Goal: Task Accomplishment & Management: Manage account settings

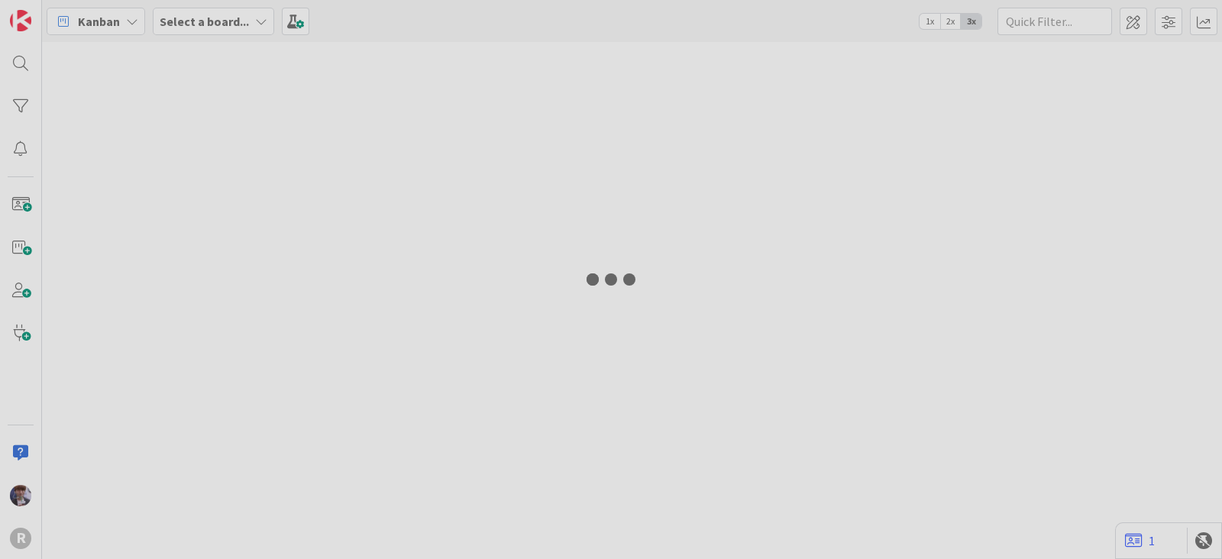
type input "run"
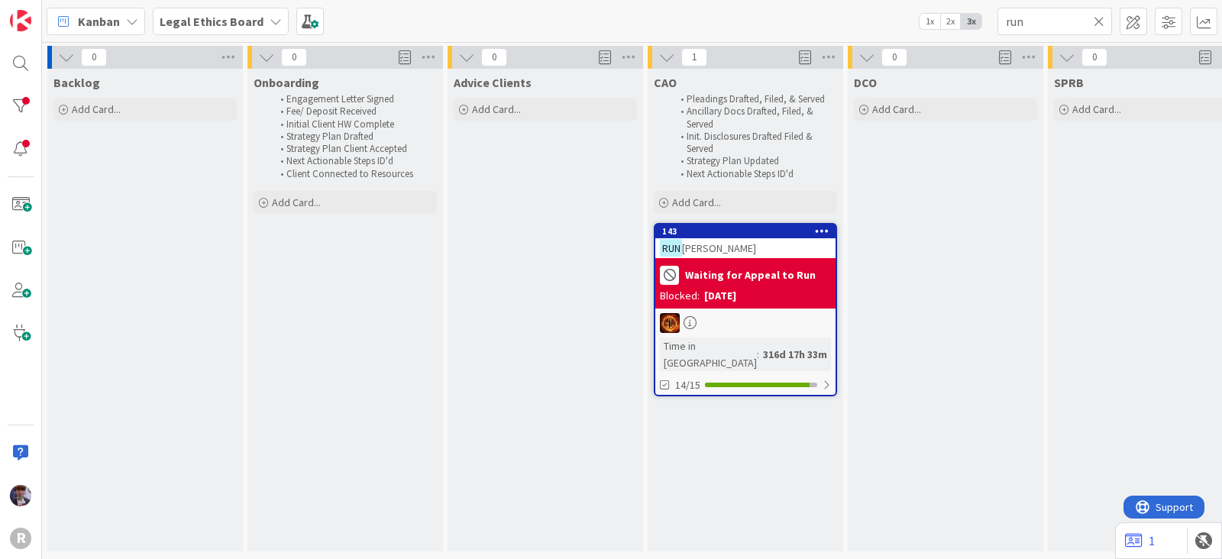
click at [111, 21] on span "Kanban" at bounding box center [99, 21] width 42 height 18
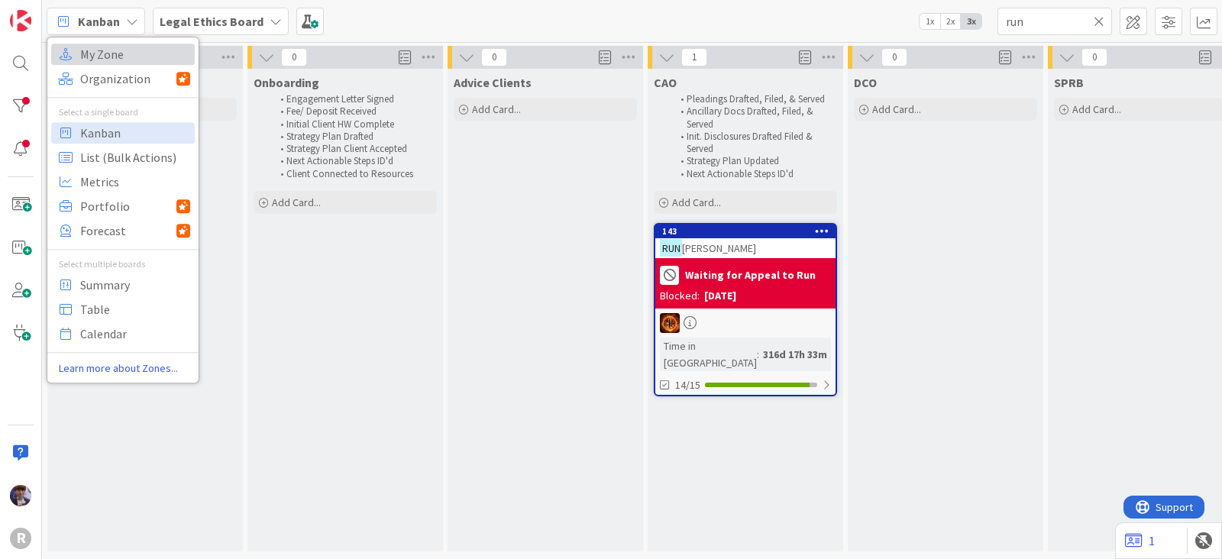
click at [109, 57] on span "My Zone" at bounding box center [135, 54] width 110 height 23
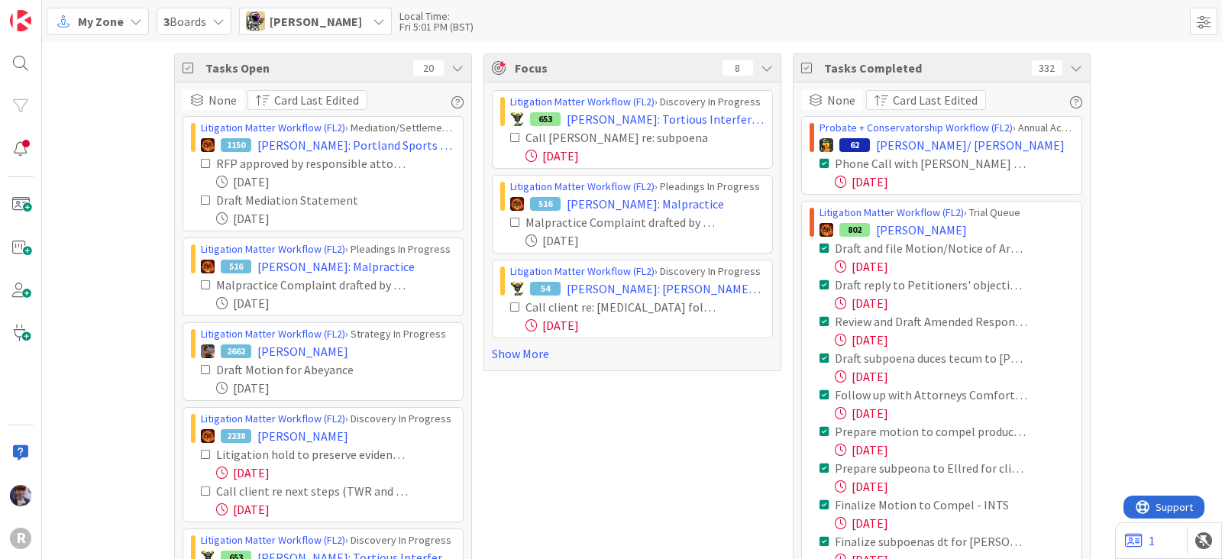
click at [308, 13] on span "[PERSON_NAME]" at bounding box center [316, 21] width 92 height 18
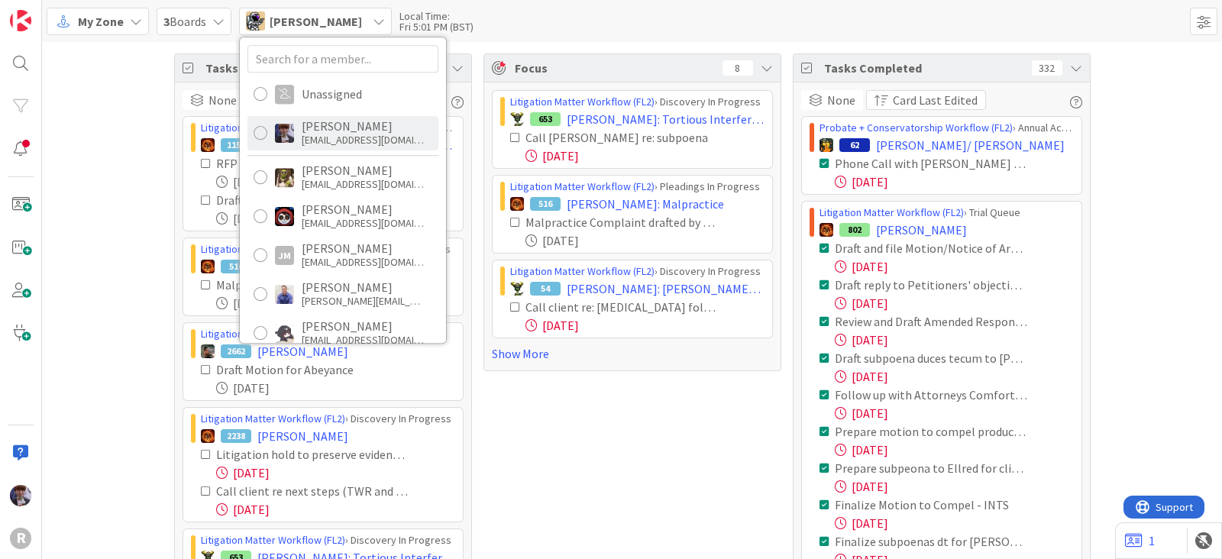
click at [341, 124] on div "[PERSON_NAME]" at bounding box center [363, 126] width 122 height 14
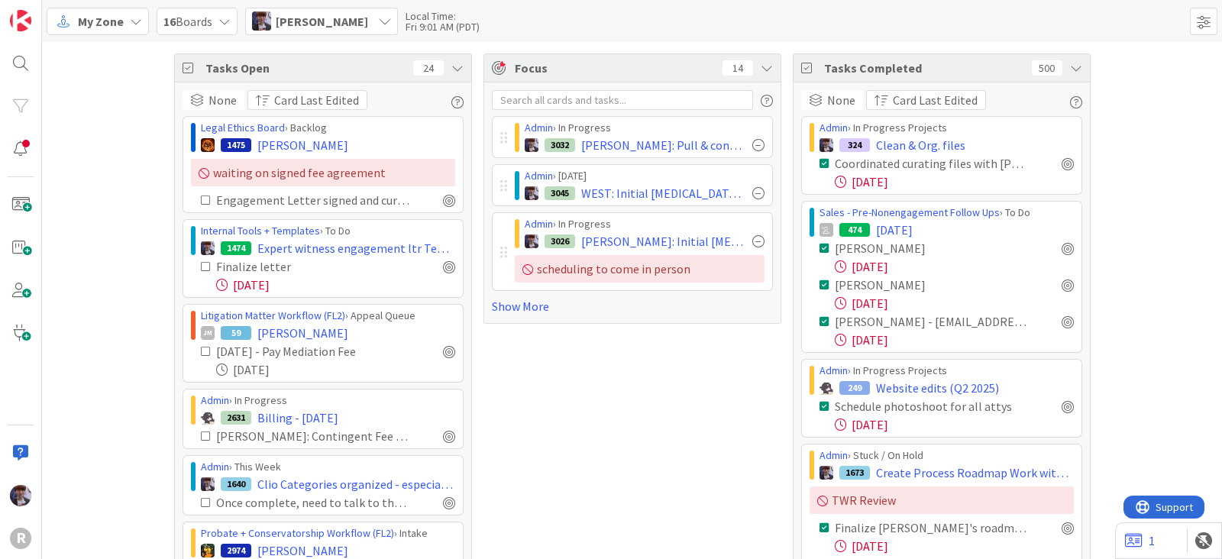
click at [451, 64] on icon at bounding box center [457, 68] width 12 height 12
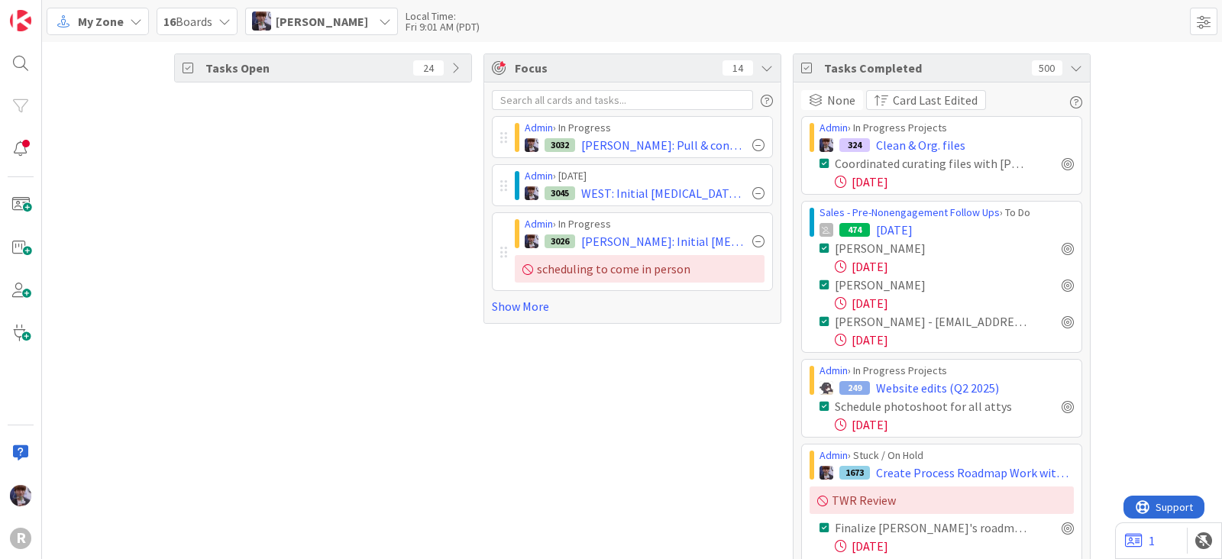
click at [1070, 69] on icon at bounding box center [1076, 68] width 12 height 12
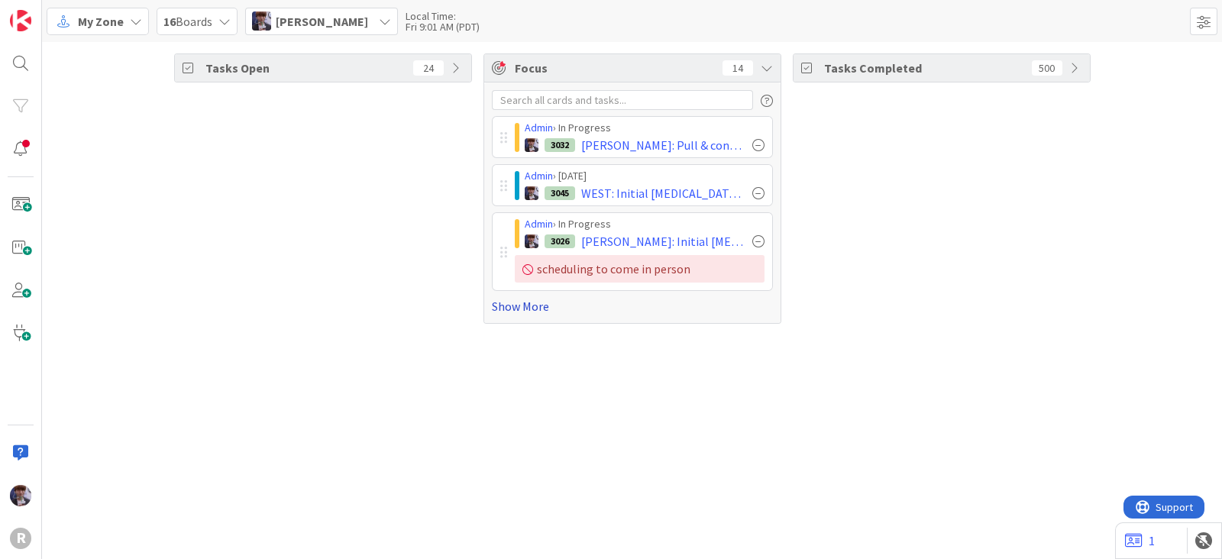
click at [525, 308] on link "Show More" at bounding box center [632, 306] width 281 height 18
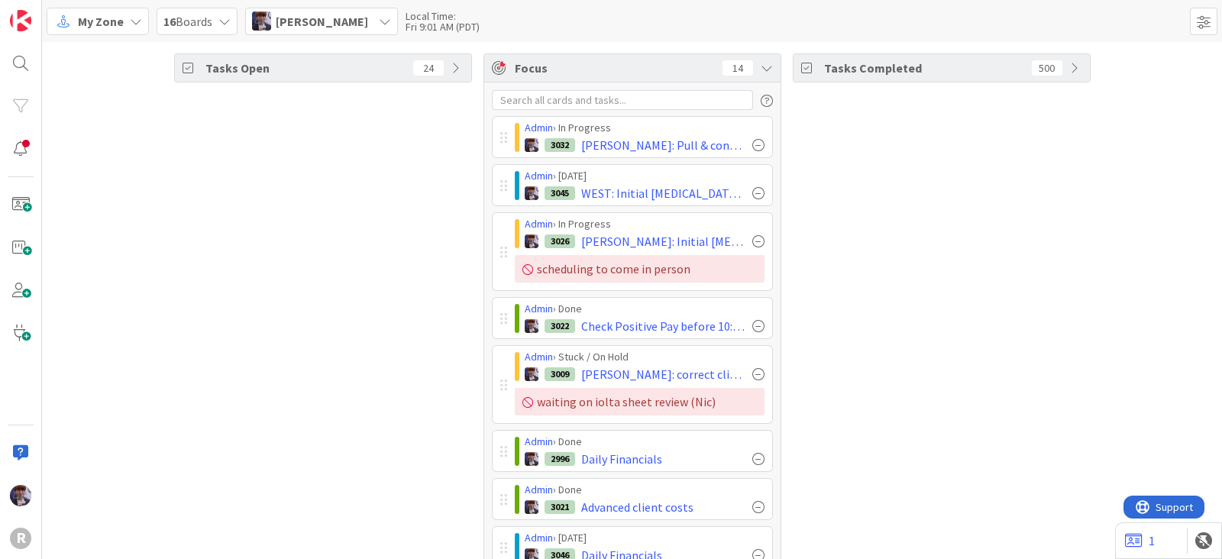
click at [374, 393] on div "Tasks Open 24" at bounding box center [323, 498] width 298 height 891
click at [333, 28] on span "[PERSON_NAME]" at bounding box center [322, 21] width 92 height 18
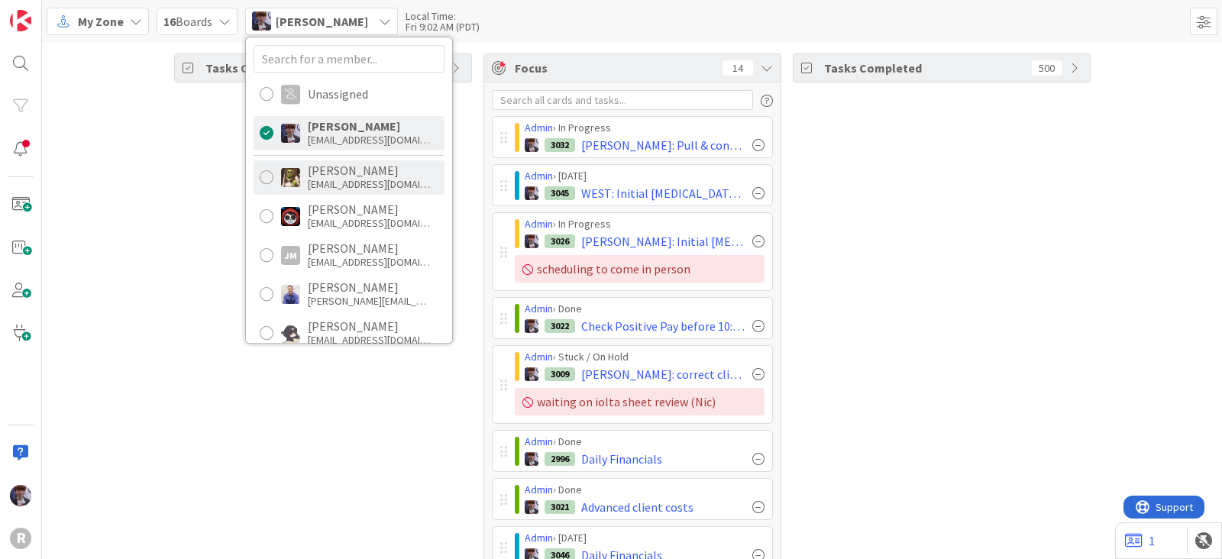
click at [320, 170] on div "[PERSON_NAME]" at bounding box center [369, 170] width 122 height 14
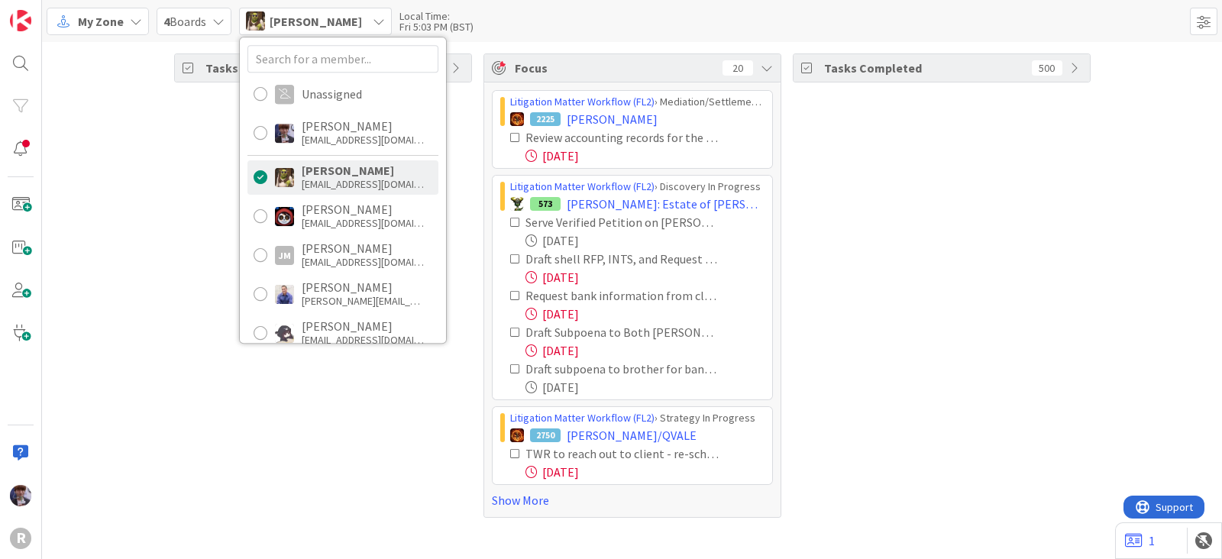
click at [191, 200] on div "Tasks Open 102" at bounding box center [323, 285] width 298 height 464
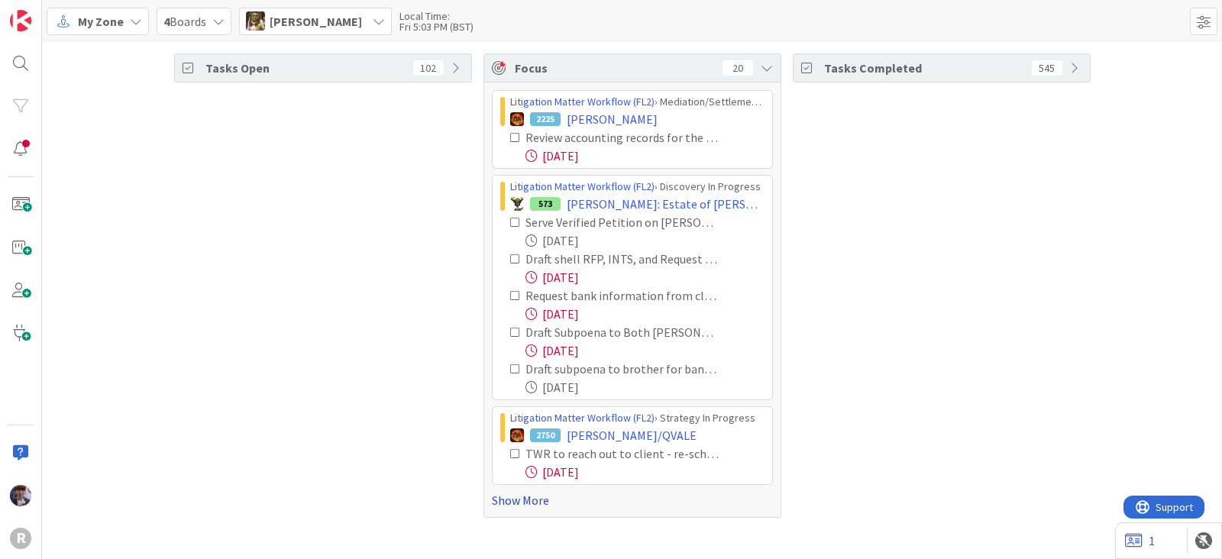
click at [530, 502] on link "Show More" at bounding box center [632, 500] width 281 height 18
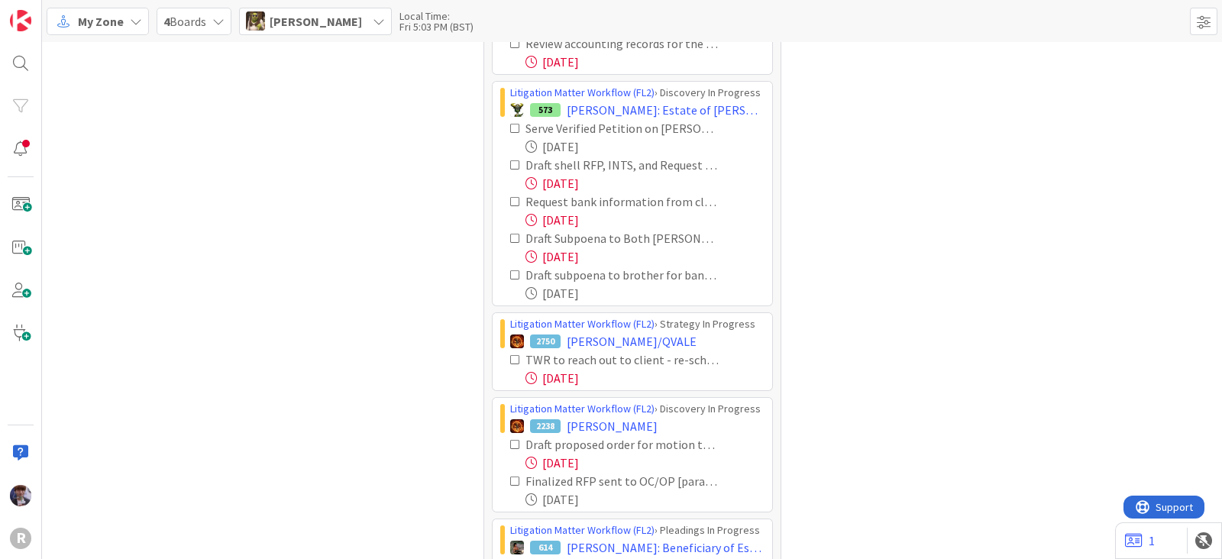
scroll to position [95, 0]
click at [510, 164] on icon at bounding box center [515, 164] width 11 height 11
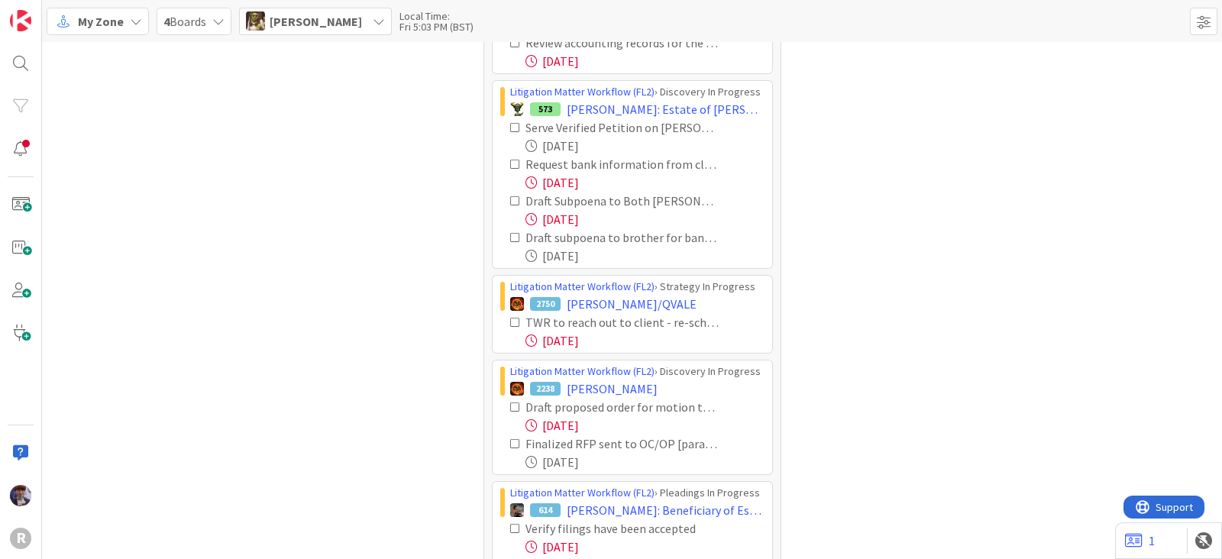
click at [510, 164] on icon at bounding box center [515, 164] width 11 height 11
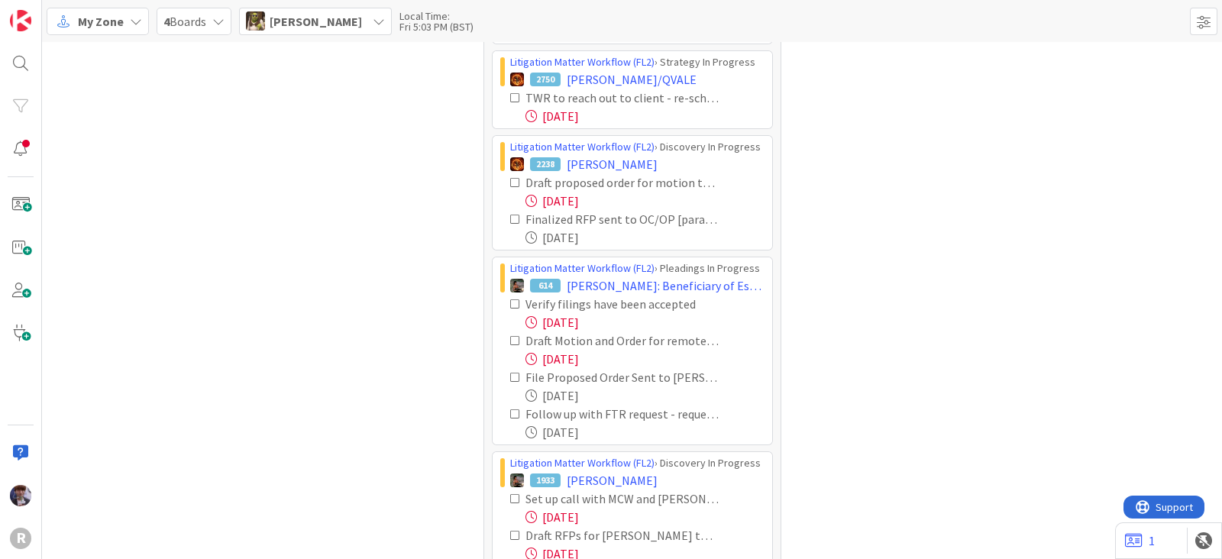
scroll to position [283, 0]
click at [510, 177] on icon at bounding box center [515, 181] width 11 height 11
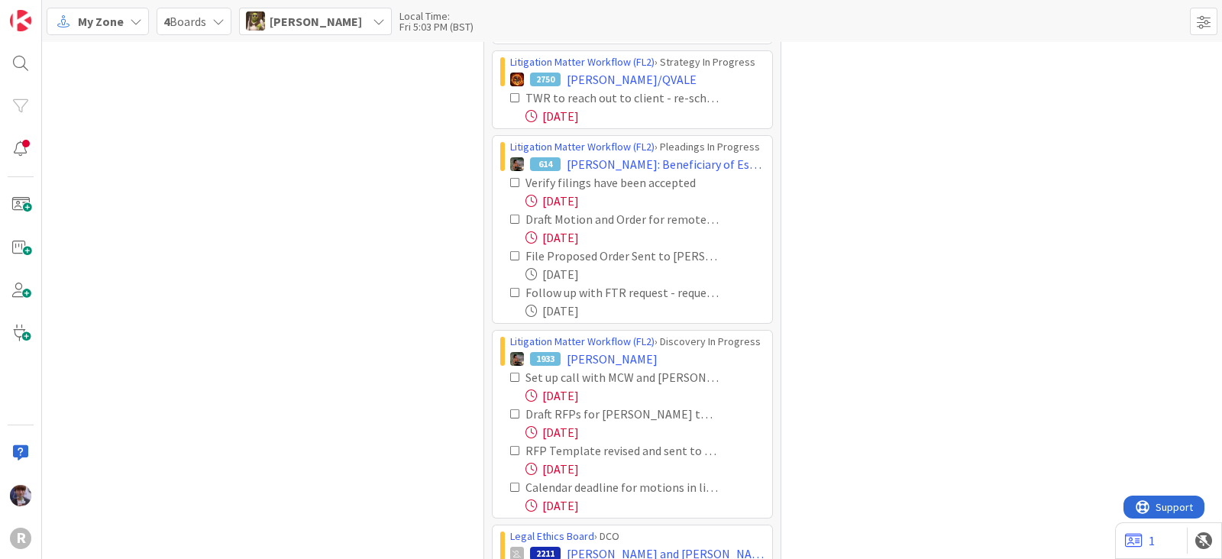
scroll to position [283, 0]
click at [510, 180] on icon at bounding box center [515, 182] width 11 height 11
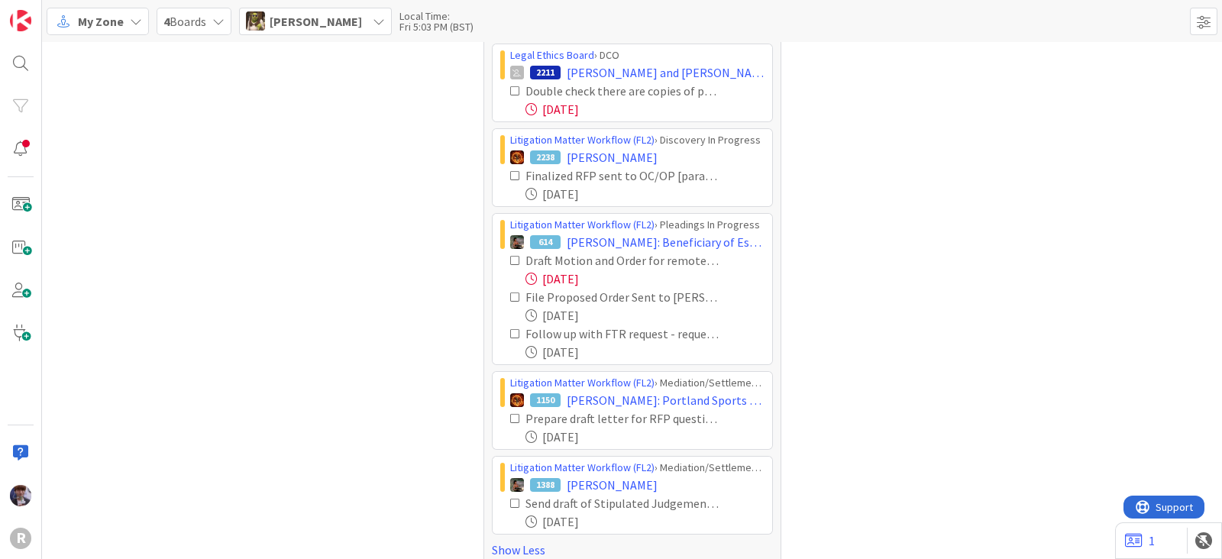
click at [510, 257] on icon at bounding box center [515, 260] width 11 height 11
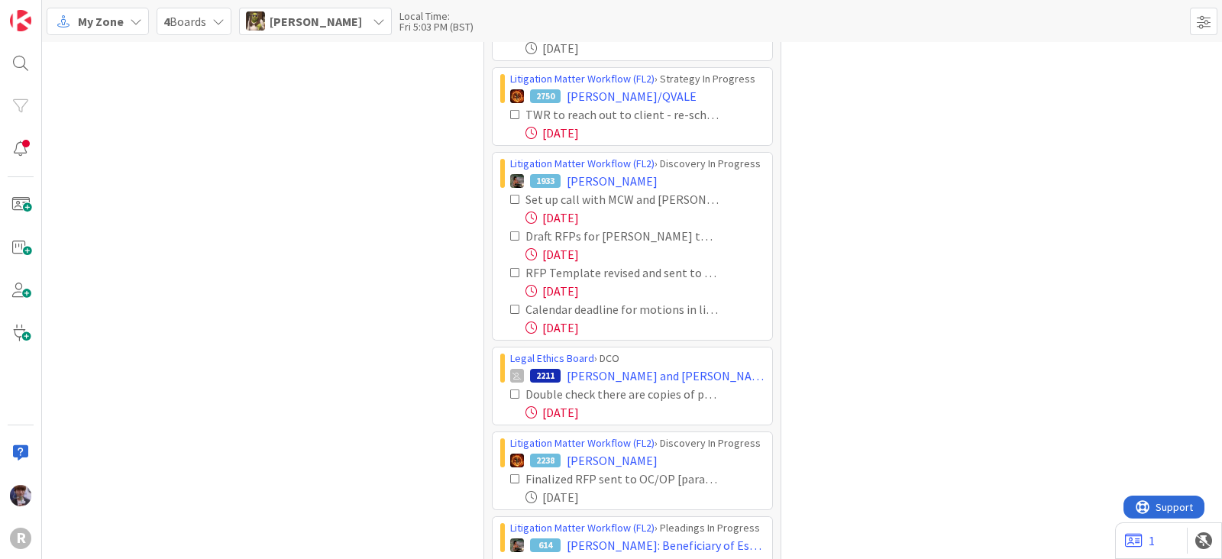
scroll to position [265, 0]
click at [510, 234] on icon at bounding box center [515, 236] width 11 height 11
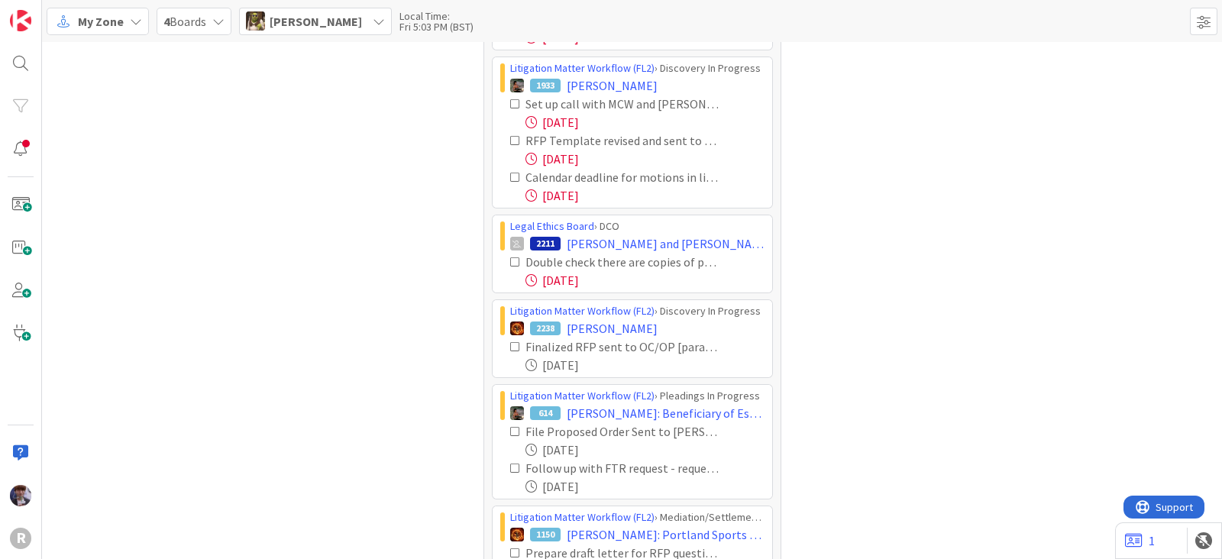
scroll to position [360, 0]
click at [510, 176] on icon at bounding box center [515, 178] width 11 height 11
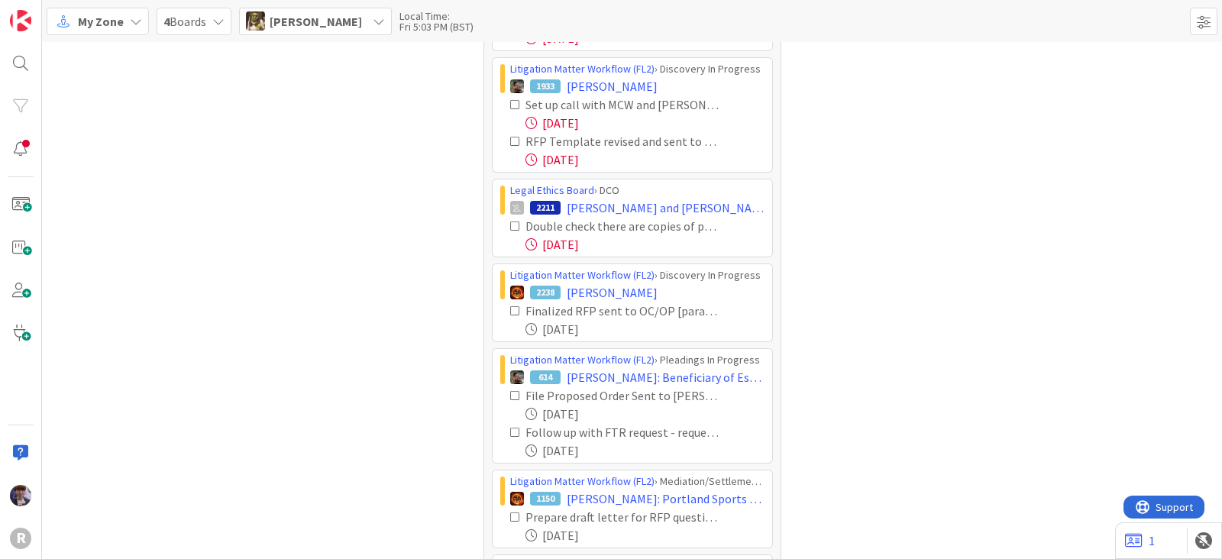
click at [510, 225] on icon at bounding box center [515, 226] width 11 height 11
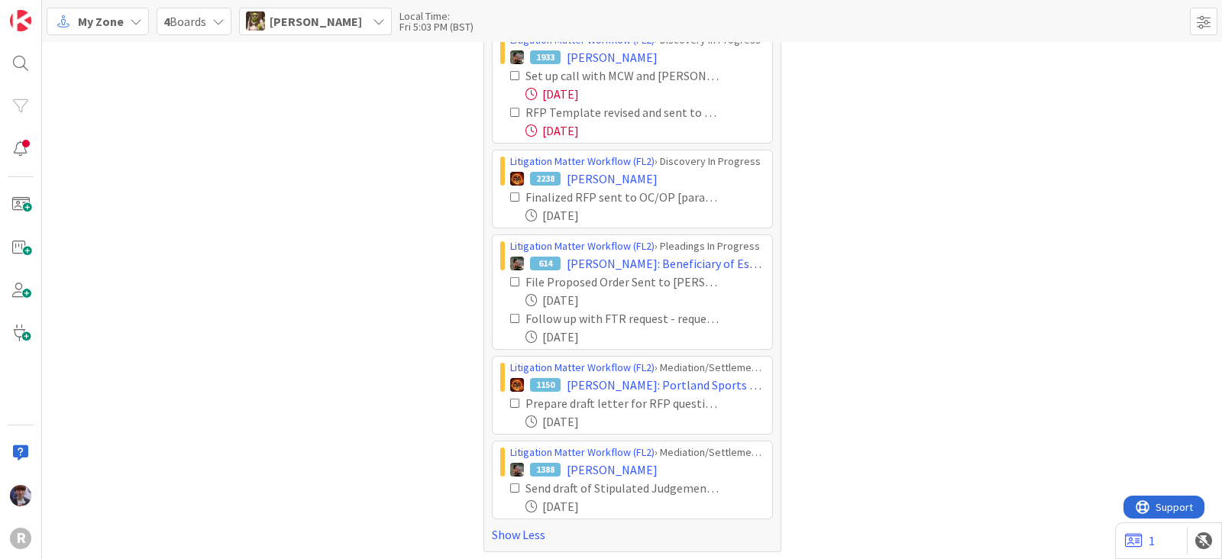
scroll to position [391, 0]
click at [510, 275] on icon at bounding box center [515, 280] width 11 height 11
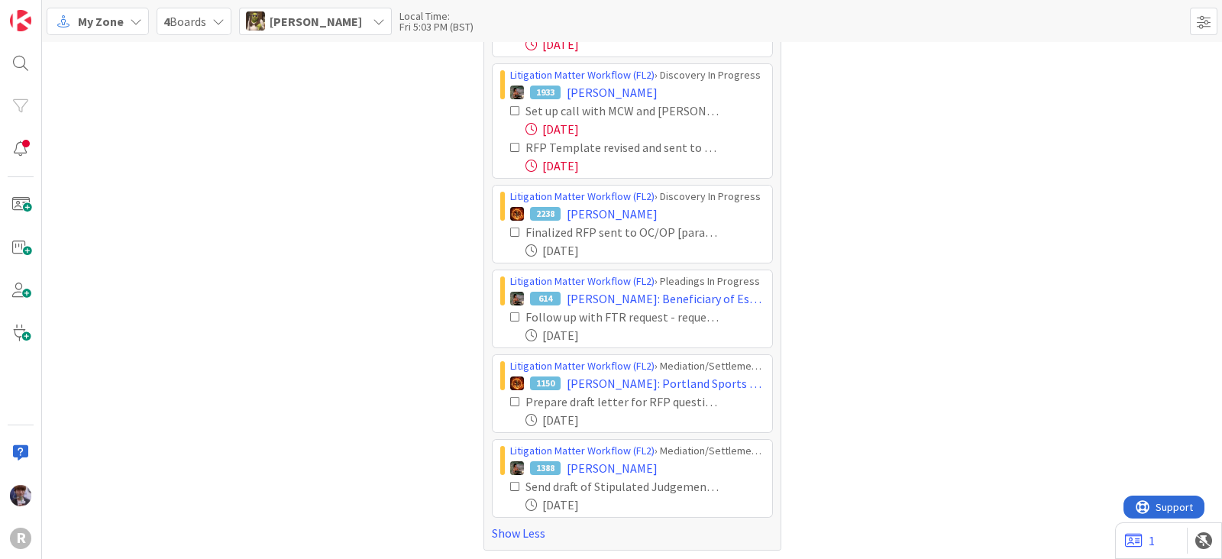
click at [510, 396] on icon at bounding box center [515, 401] width 11 height 11
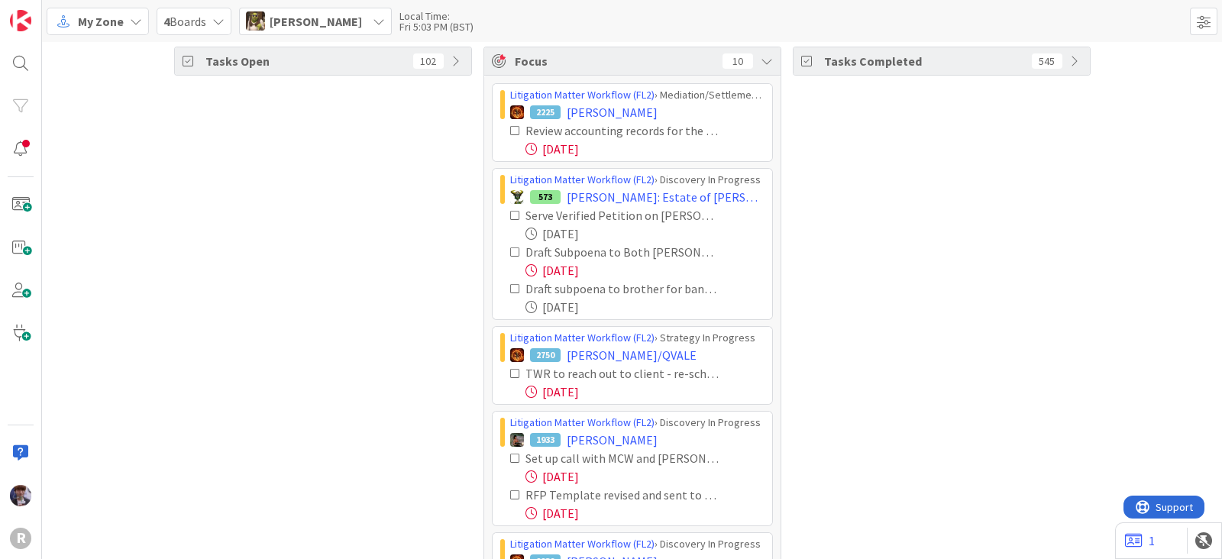
scroll to position [0, 0]
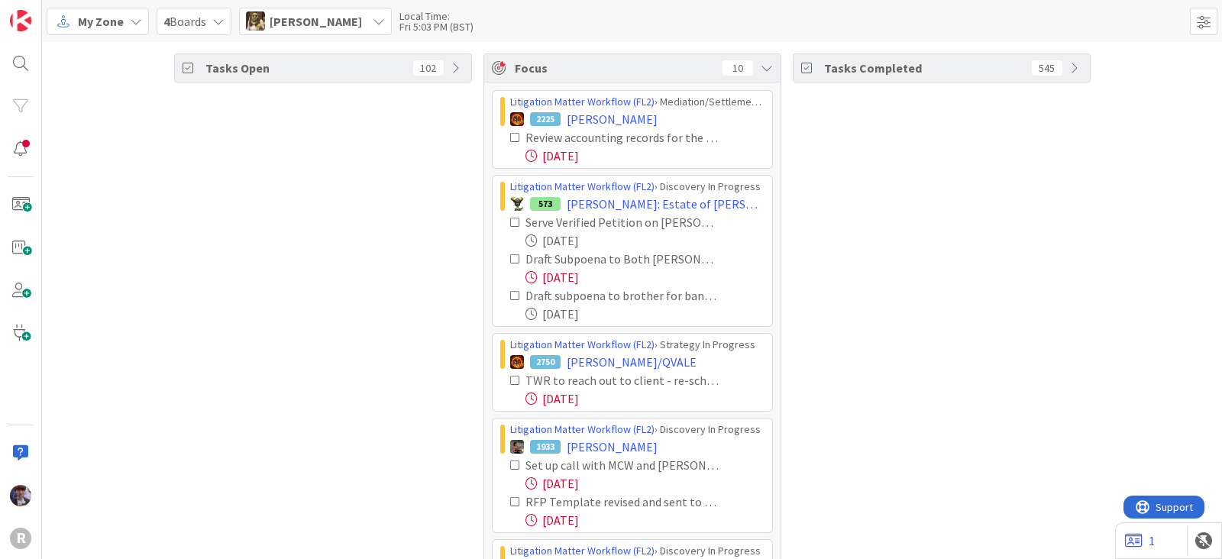
click at [324, 26] on span "[PERSON_NAME]" at bounding box center [316, 21] width 92 height 18
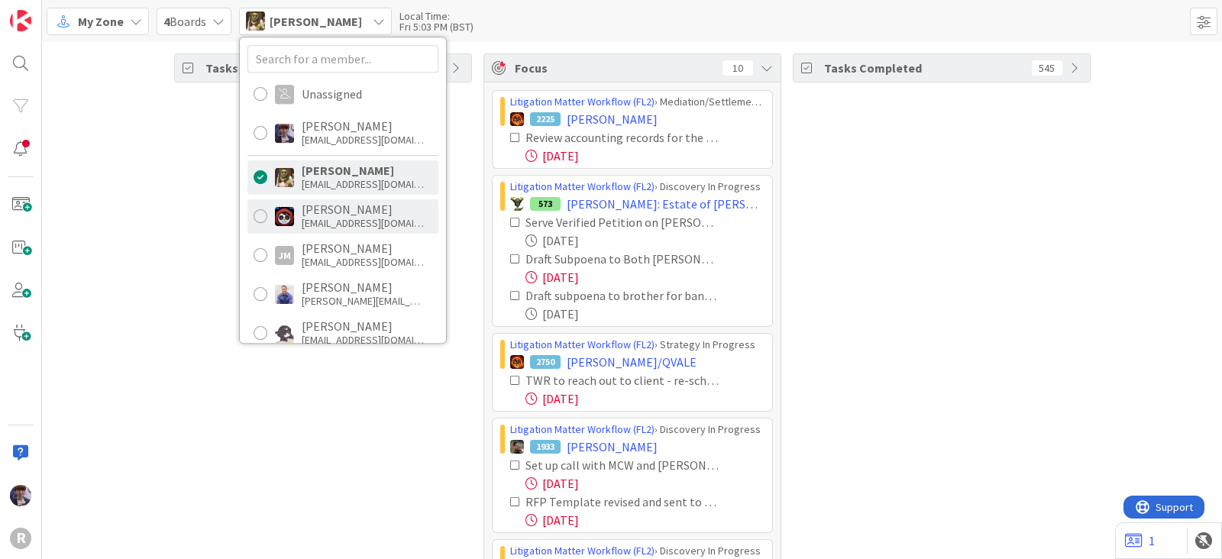
click at [333, 210] on div "[PERSON_NAME]" at bounding box center [363, 209] width 122 height 14
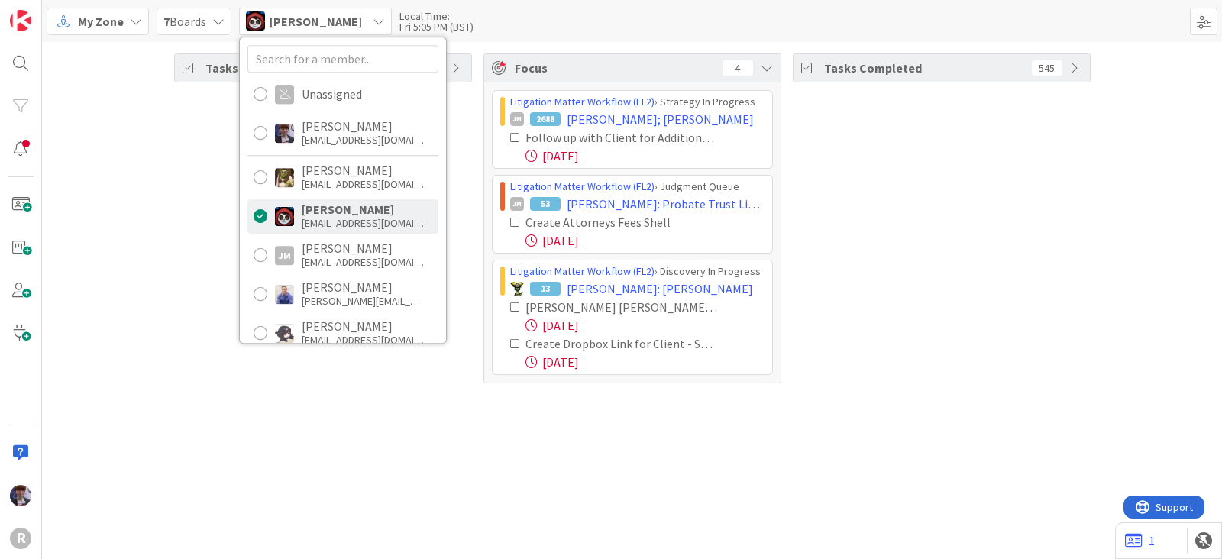
click at [440, 419] on div "Tasks Open 70 Focus 4 Litigation Matter Workflow (FL2) › Strategy In Progress J…" at bounding box center [632, 300] width 1180 height 517
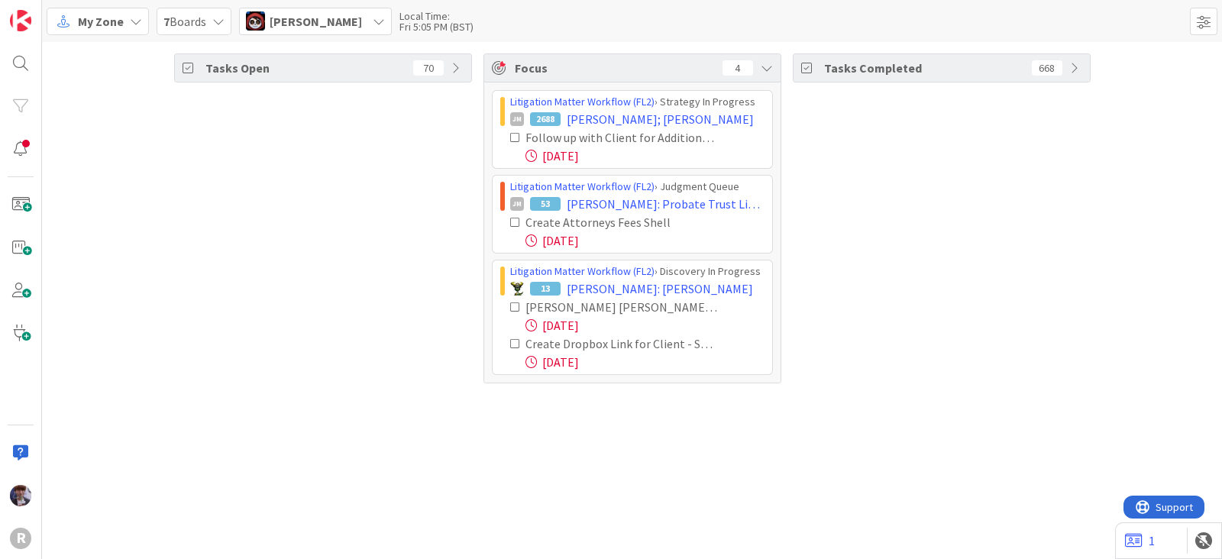
click at [516, 341] on icon at bounding box center [515, 343] width 11 height 11
click at [31, 497] on img at bounding box center [20, 495] width 21 height 21
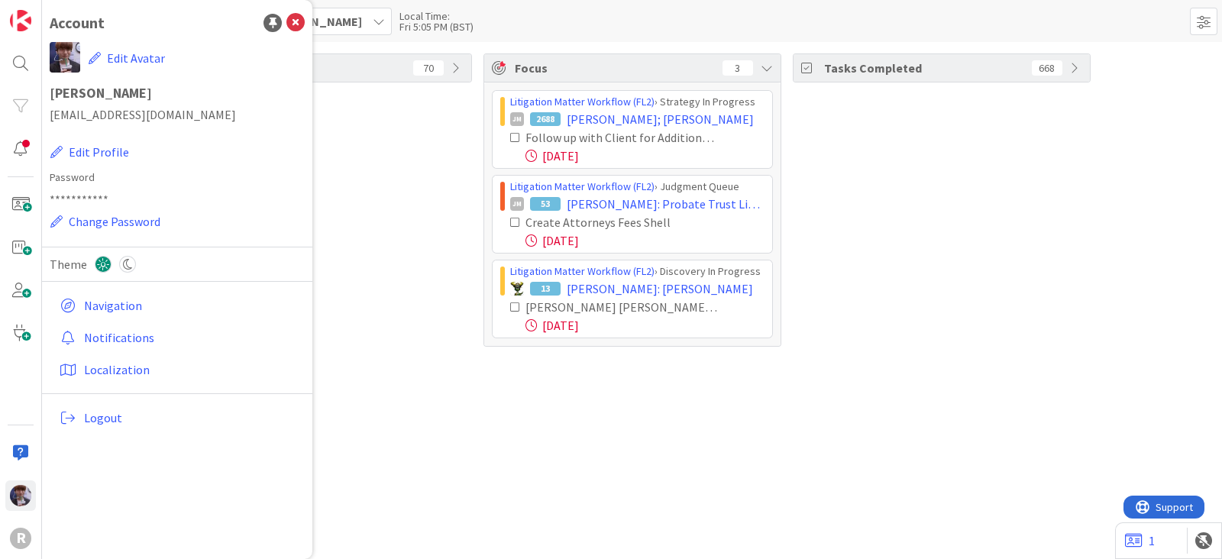
click at [391, 430] on div "Tasks Open 70 Focus 3 Litigation Matter Workflow (FL2) › Strategy In Progress J…" at bounding box center [632, 300] width 1180 height 517
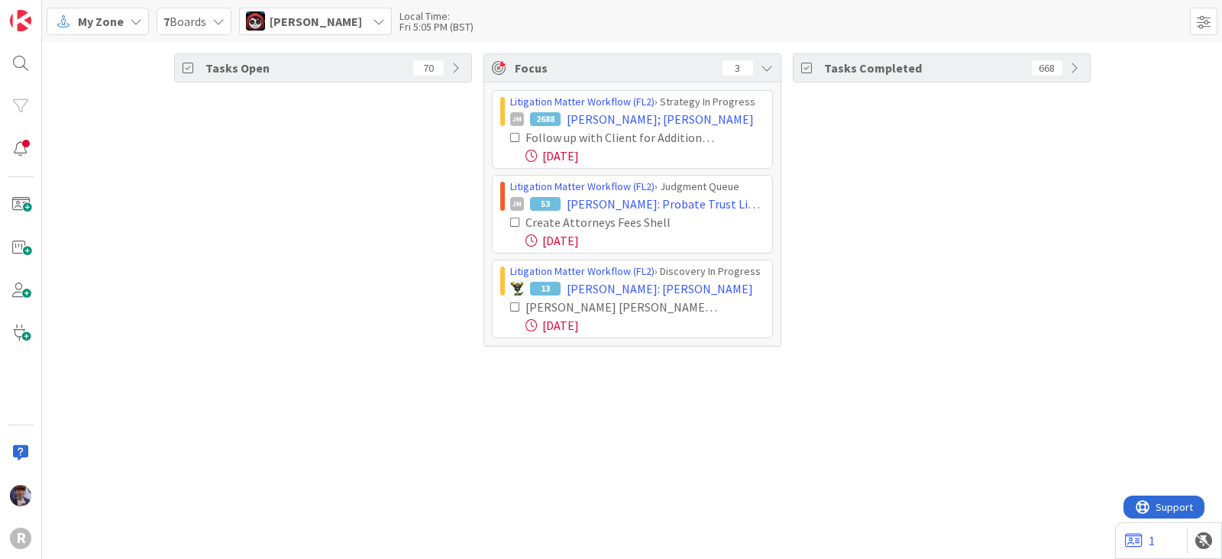
click at [886, 250] on div "Tasks Completed 668" at bounding box center [942, 199] width 298 height 293
click at [344, 25] on span "[PERSON_NAME]" at bounding box center [316, 21] width 92 height 18
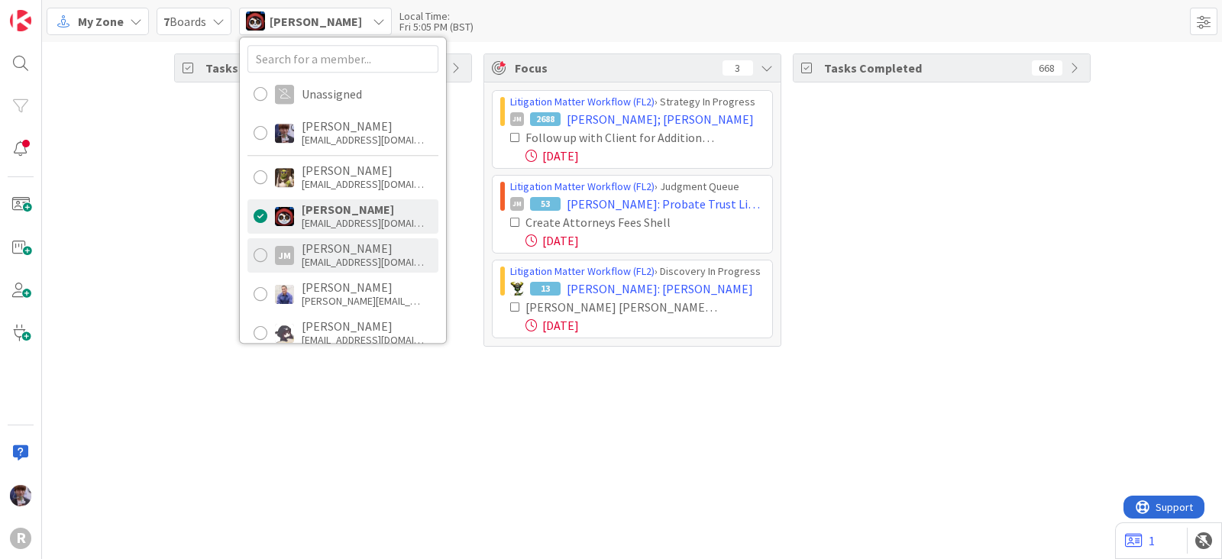
click at [325, 257] on div "[EMAIL_ADDRESS][DOMAIN_NAME]" at bounding box center [363, 262] width 122 height 14
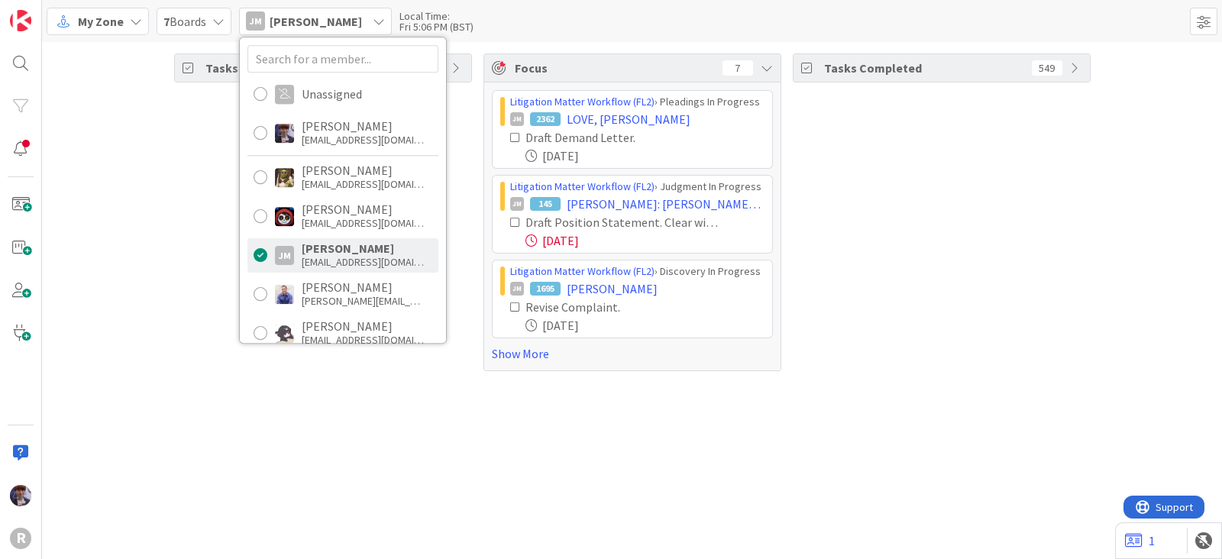
click at [219, 257] on div "Tasks Open 29" at bounding box center [323, 212] width 298 height 318
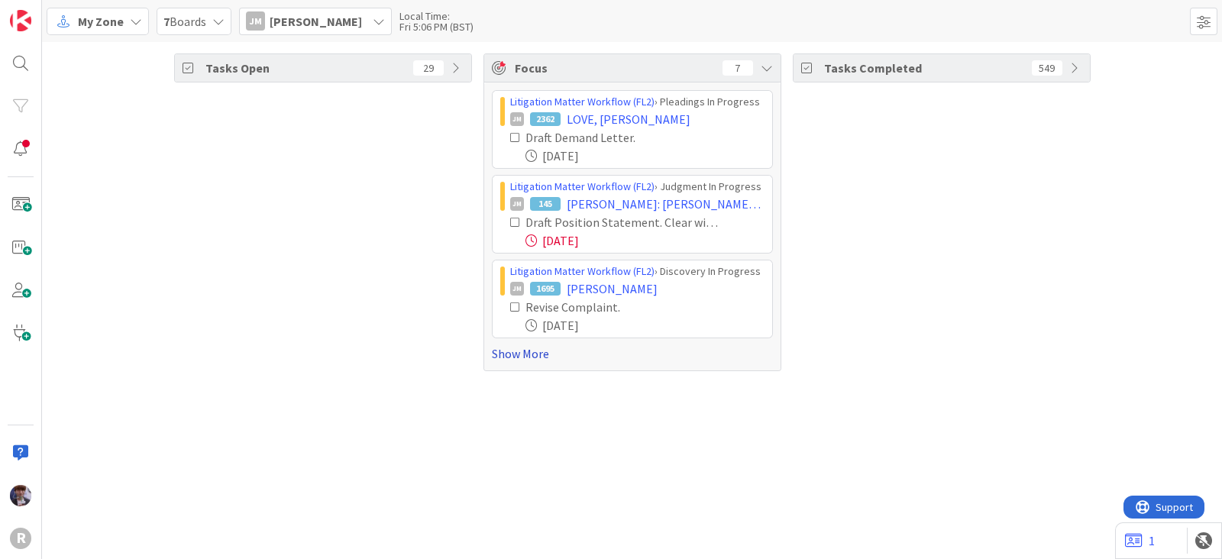
click at [532, 357] on link "Show More" at bounding box center [632, 353] width 281 height 18
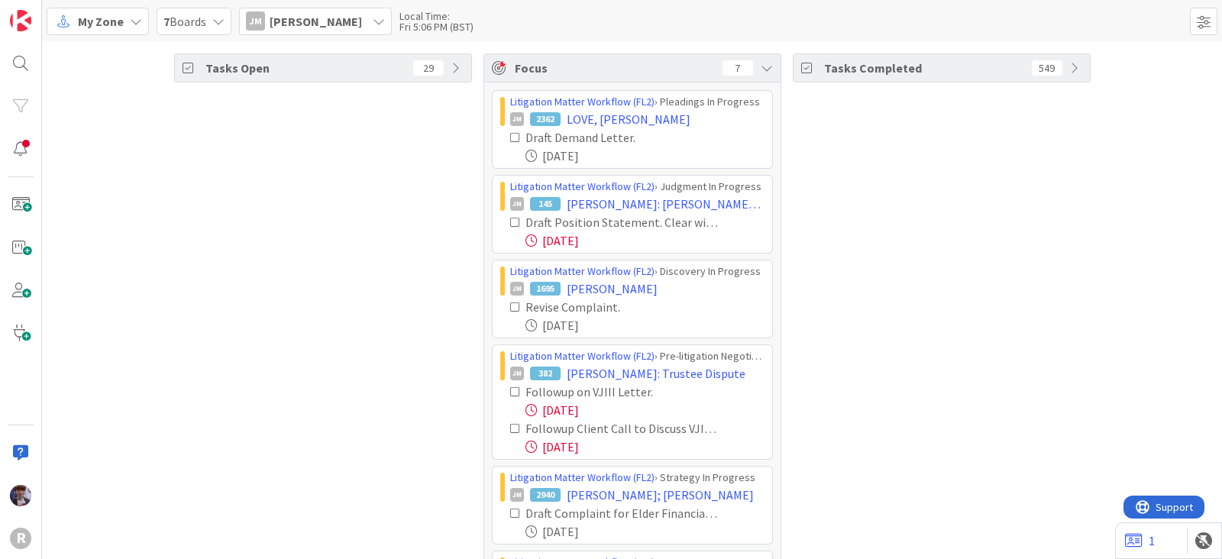
click at [286, 28] on span "[PERSON_NAME]" at bounding box center [316, 21] width 92 height 18
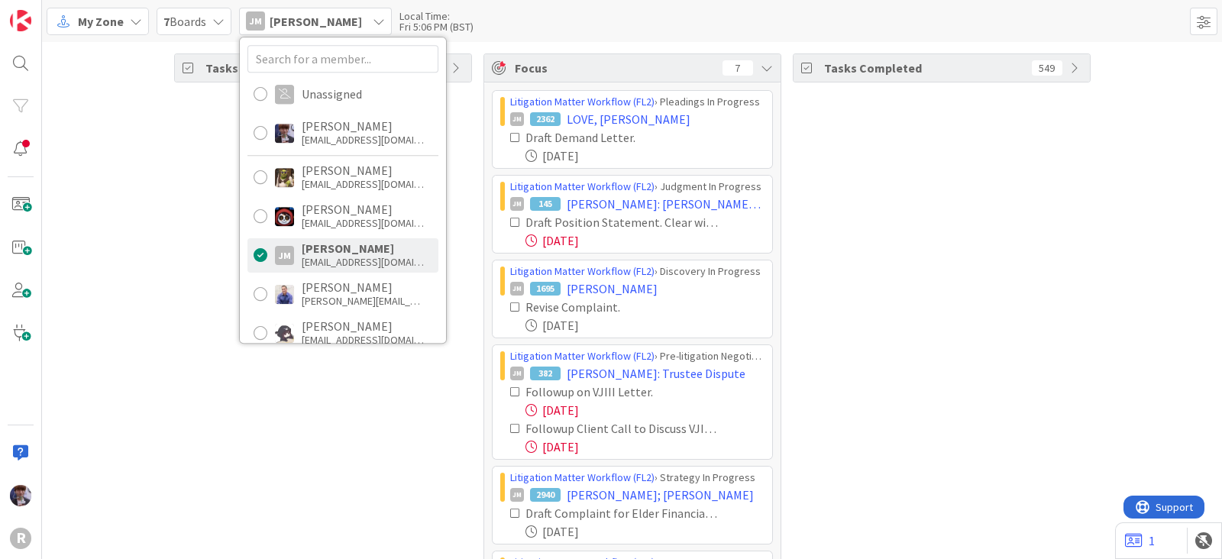
click at [318, 389] on div "Tasks Open 29" at bounding box center [323, 357] width 298 height 609
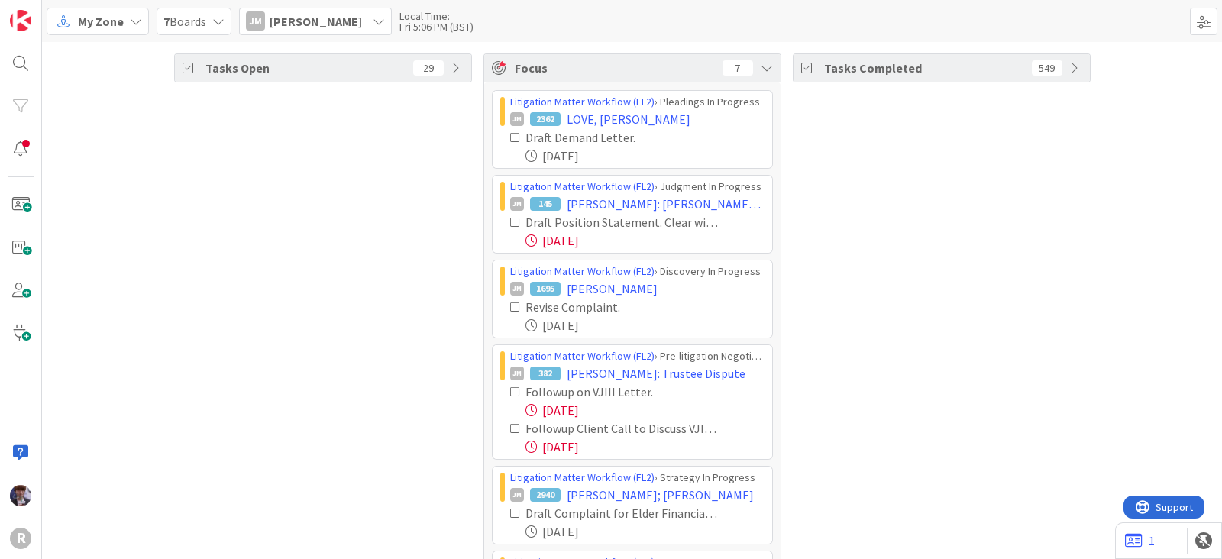
click at [510, 424] on icon at bounding box center [515, 428] width 11 height 11
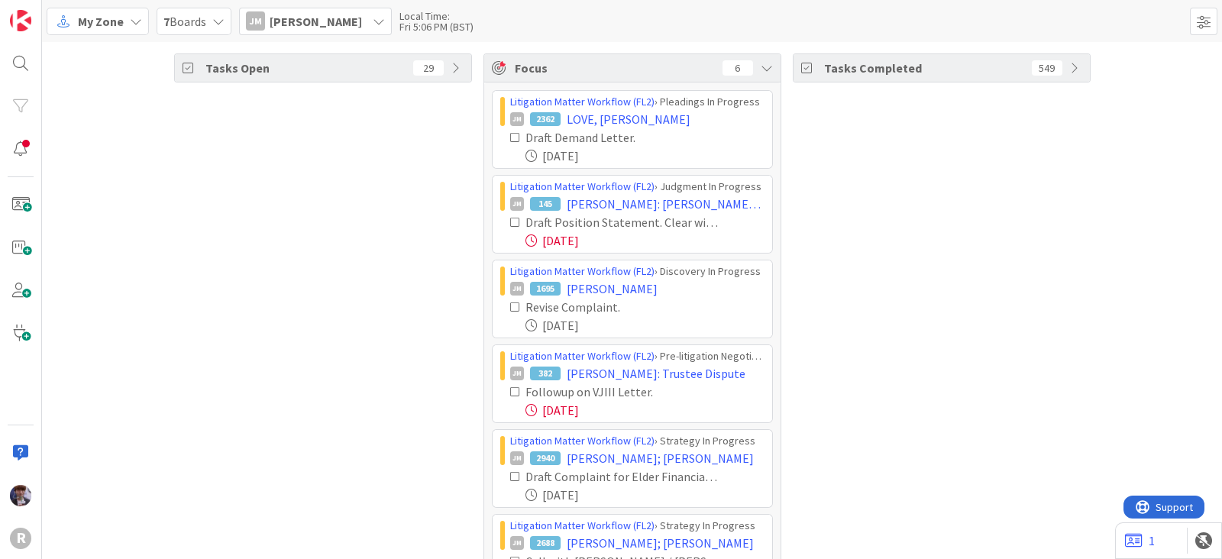
click at [302, 21] on span "[PERSON_NAME]" at bounding box center [316, 21] width 92 height 18
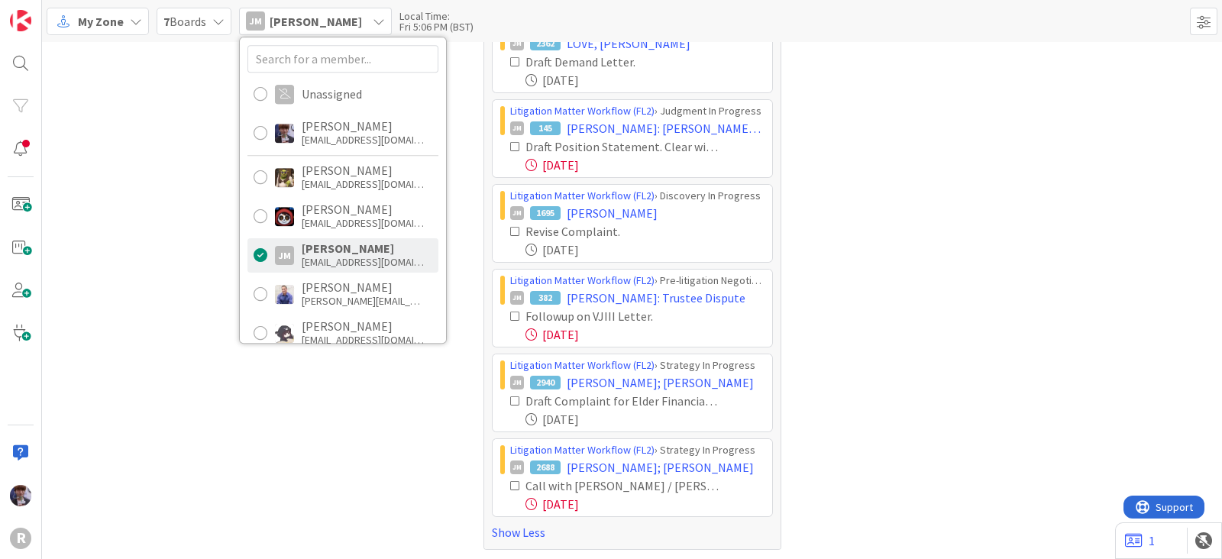
scroll to position [2, 0]
click at [202, 345] on div "Tasks Open 29" at bounding box center [323, 264] width 298 height 572
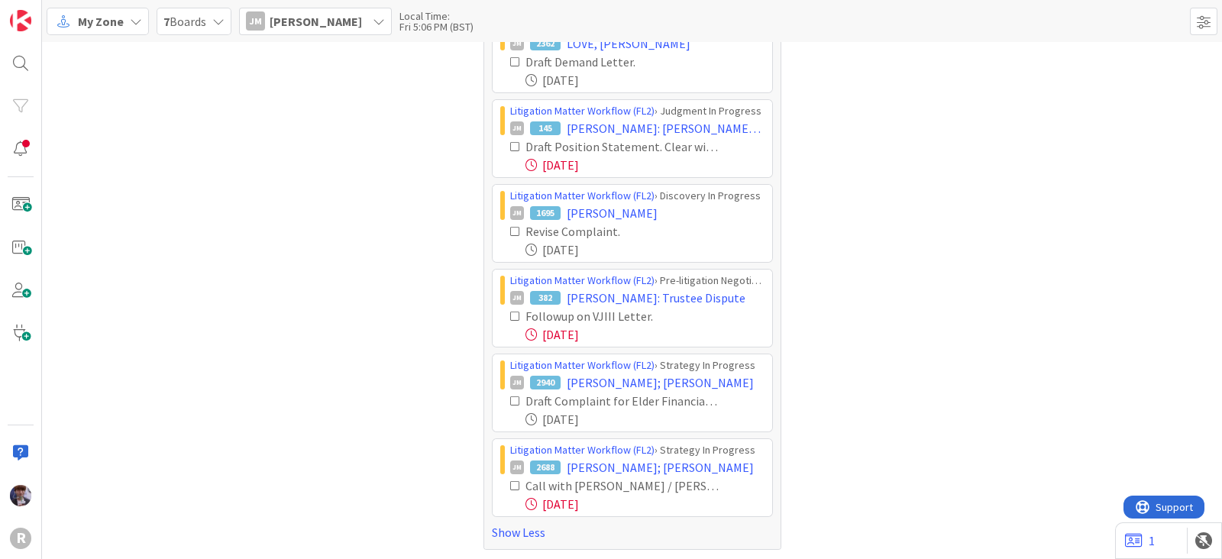
scroll to position [0, 0]
click at [315, 15] on span "[PERSON_NAME]" at bounding box center [316, 21] width 92 height 18
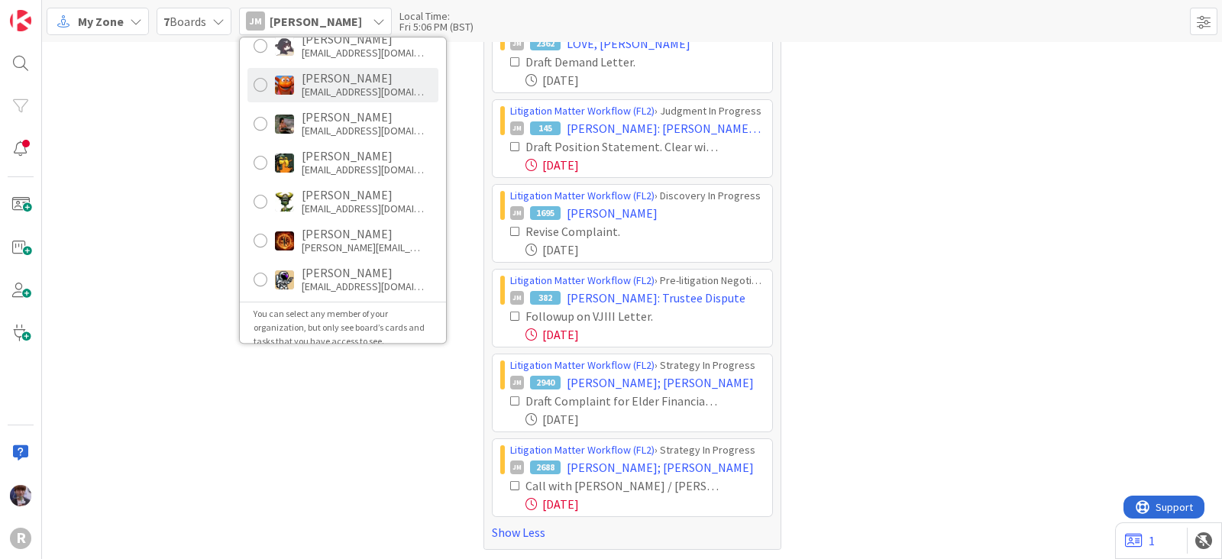
scroll to position [289, 0]
click at [337, 87] on div "[EMAIL_ADDRESS][DOMAIN_NAME]" at bounding box center [363, 90] width 122 height 14
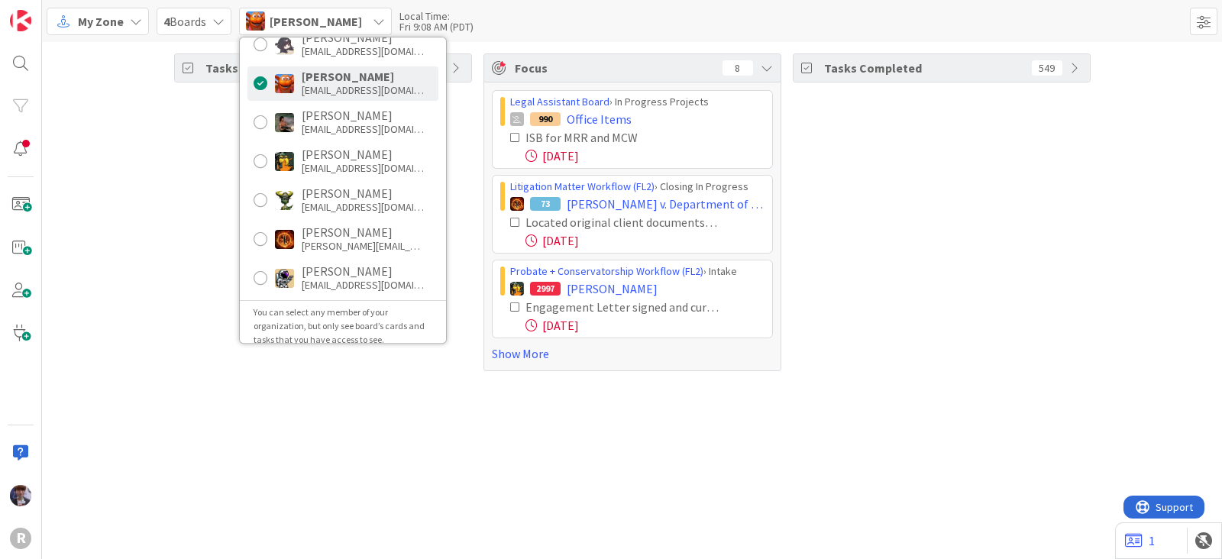
click at [187, 181] on div "Tasks Open 86" at bounding box center [323, 212] width 298 height 318
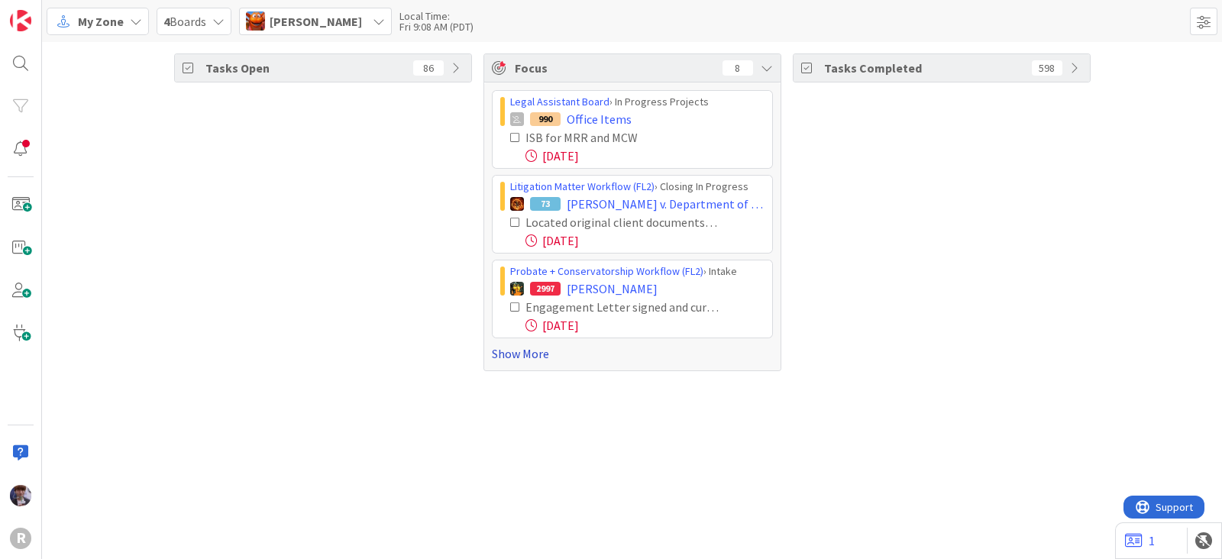
click at [494, 353] on link "Show More" at bounding box center [632, 353] width 281 height 18
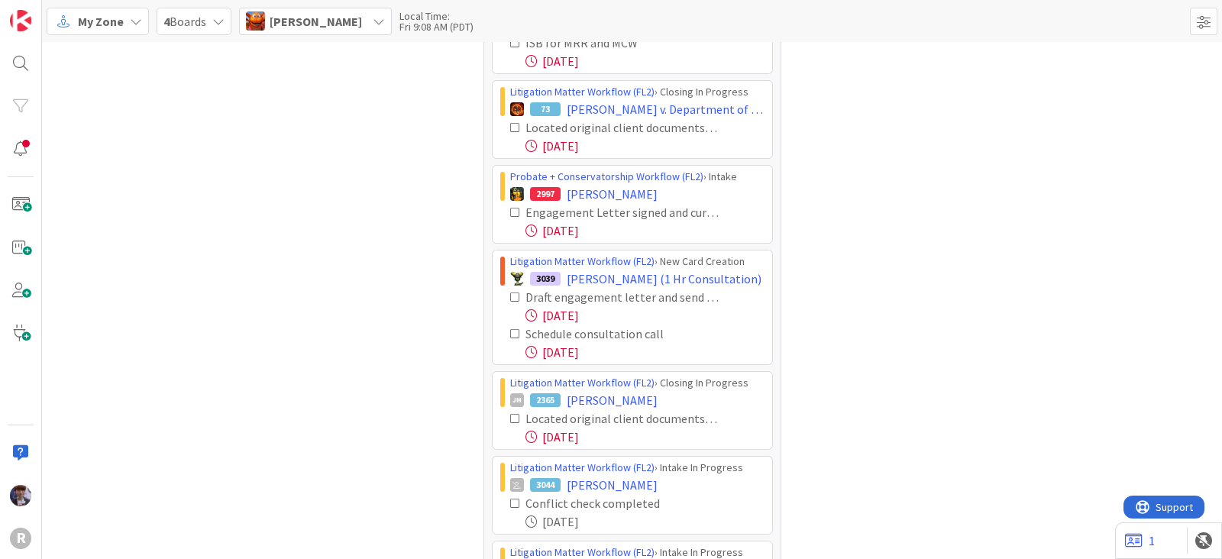
scroll to position [95, 0]
click at [510, 296] on icon at bounding box center [515, 297] width 11 height 11
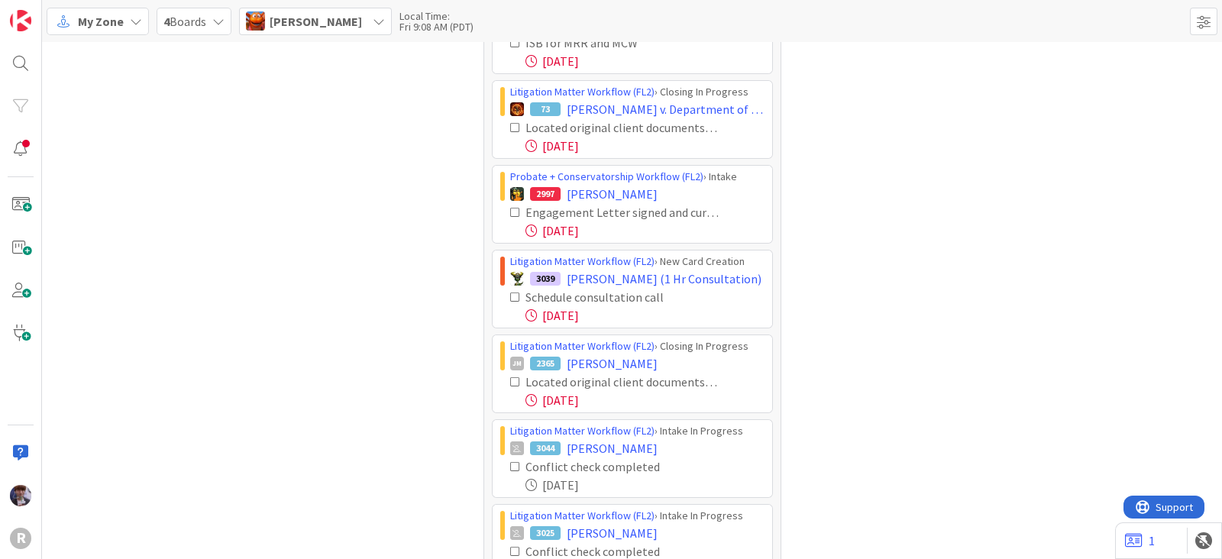
click at [510, 296] on icon at bounding box center [515, 297] width 11 height 11
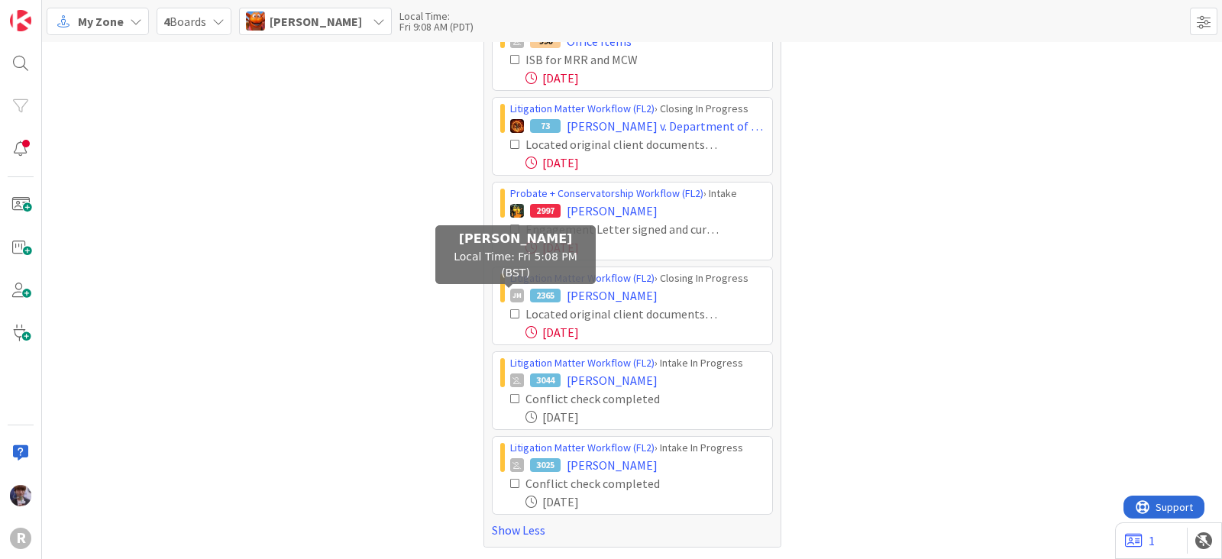
scroll to position [76, 0]
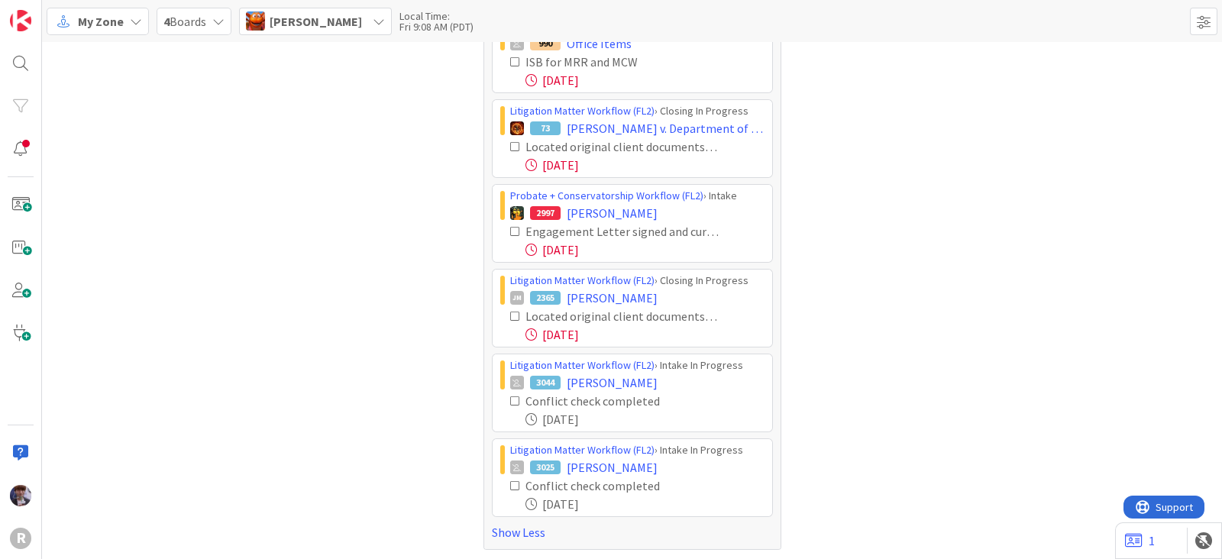
click at [510, 311] on icon at bounding box center [515, 316] width 11 height 11
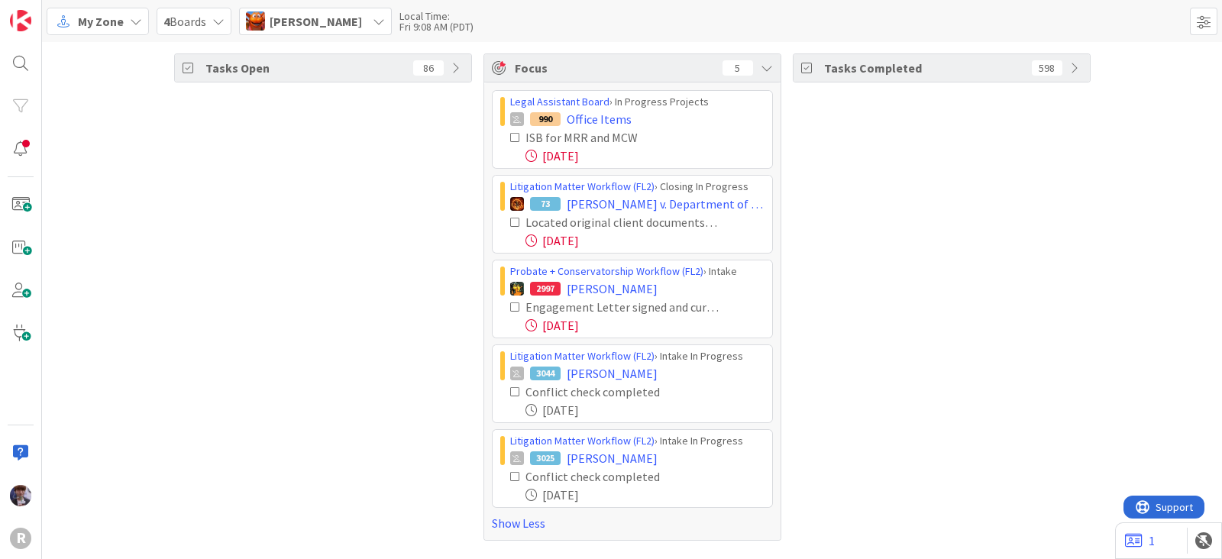
click at [515, 386] on icon at bounding box center [515, 391] width 11 height 11
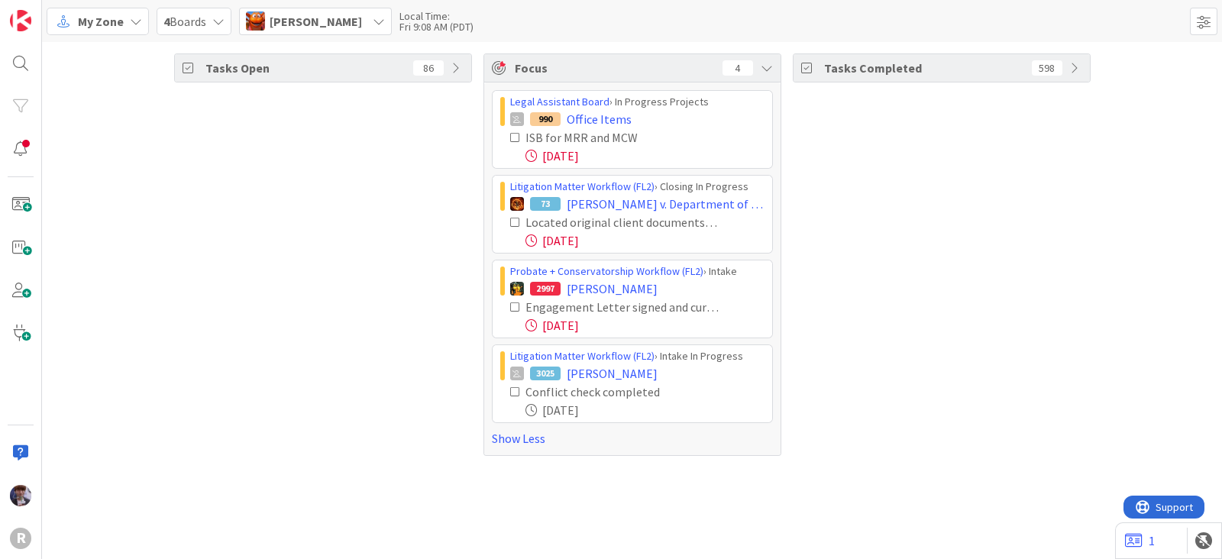
click at [512, 389] on icon at bounding box center [515, 391] width 11 height 11
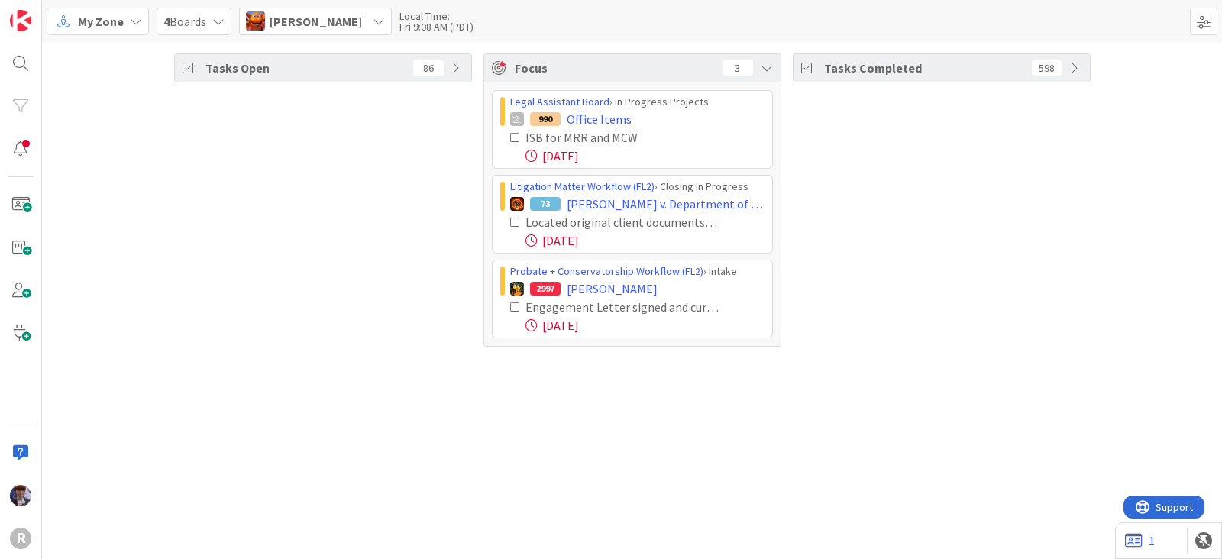
click at [335, 21] on span "[PERSON_NAME]" at bounding box center [316, 21] width 92 height 18
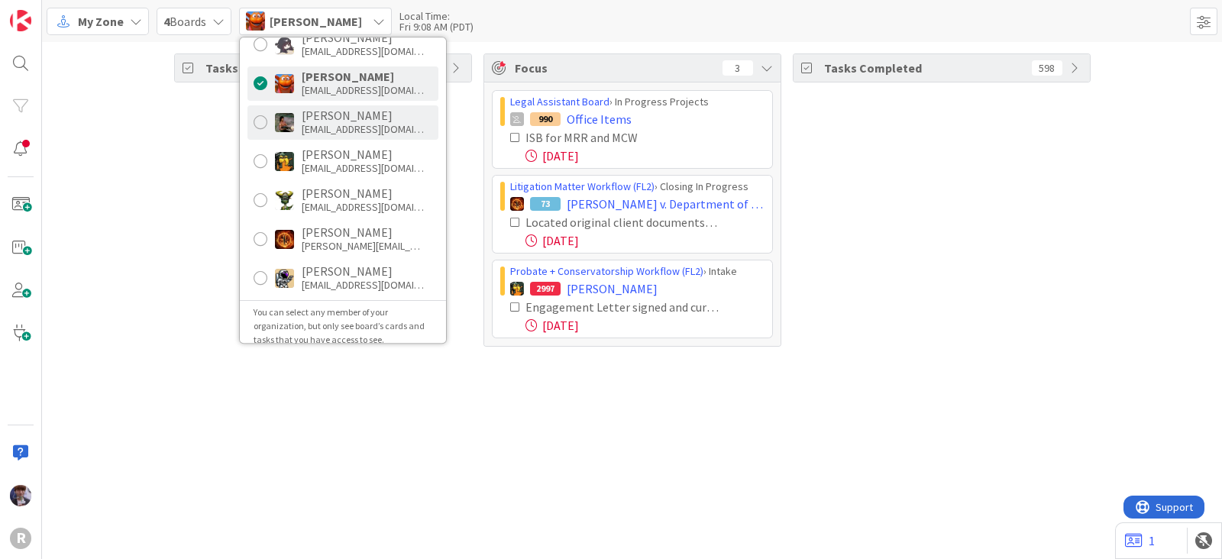
click at [359, 118] on div "[PERSON_NAME]" at bounding box center [363, 115] width 122 height 14
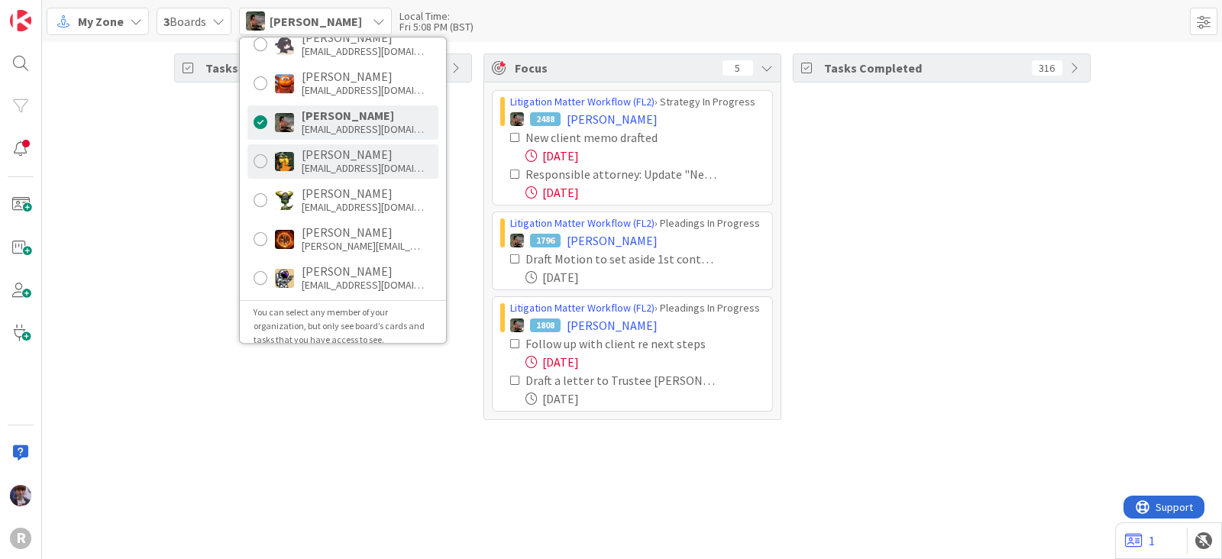
click at [322, 168] on div "[EMAIL_ADDRESS][DOMAIN_NAME]" at bounding box center [363, 168] width 122 height 14
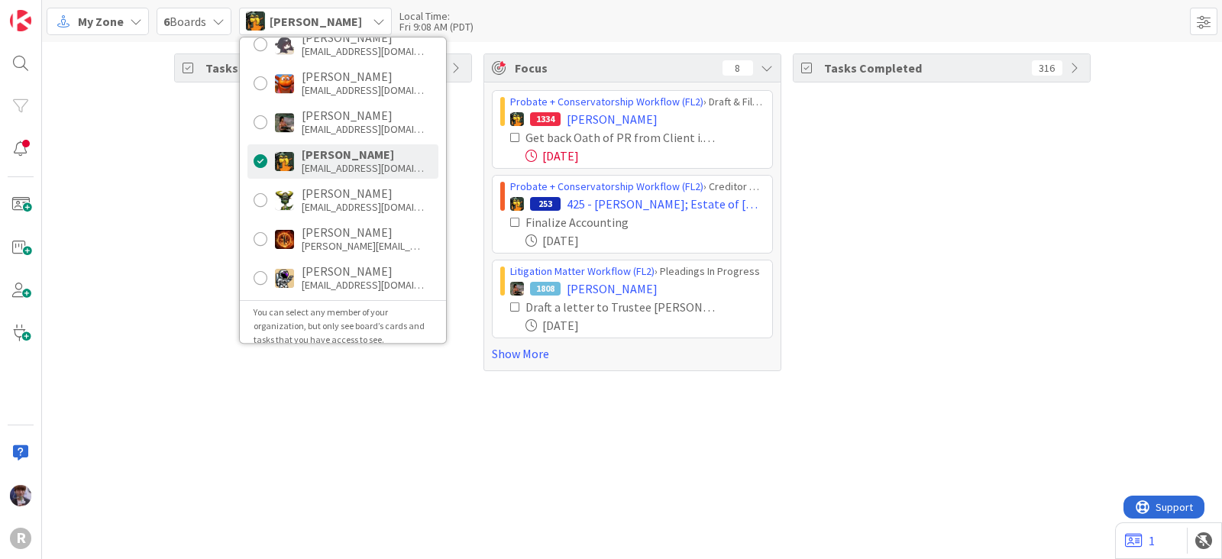
click at [197, 276] on div "Tasks Open 72" at bounding box center [323, 212] width 298 height 318
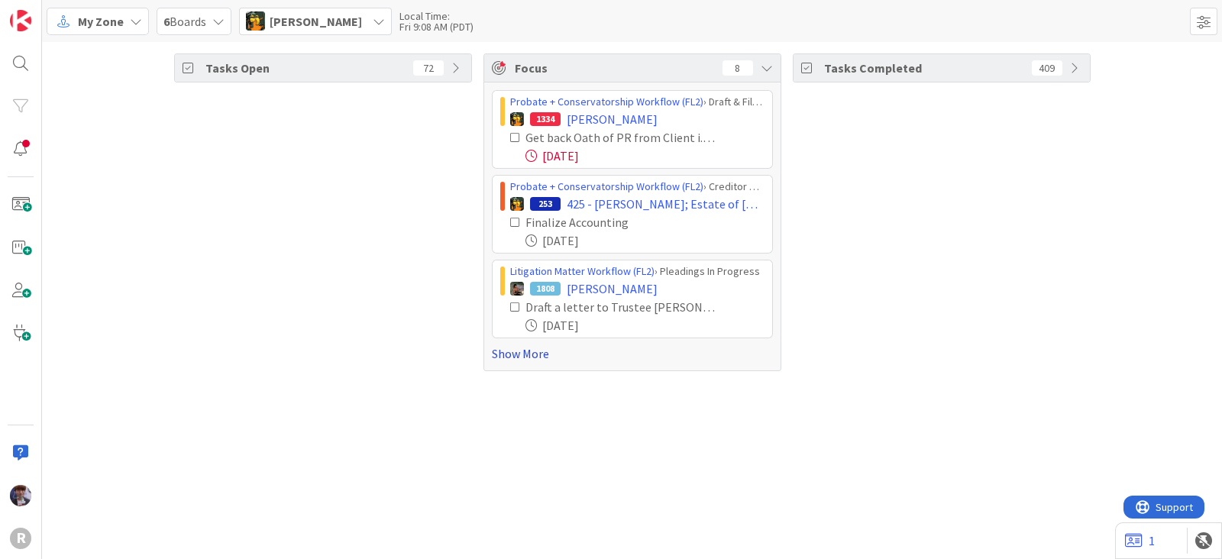
click at [502, 353] on link "Show More" at bounding box center [632, 353] width 281 height 18
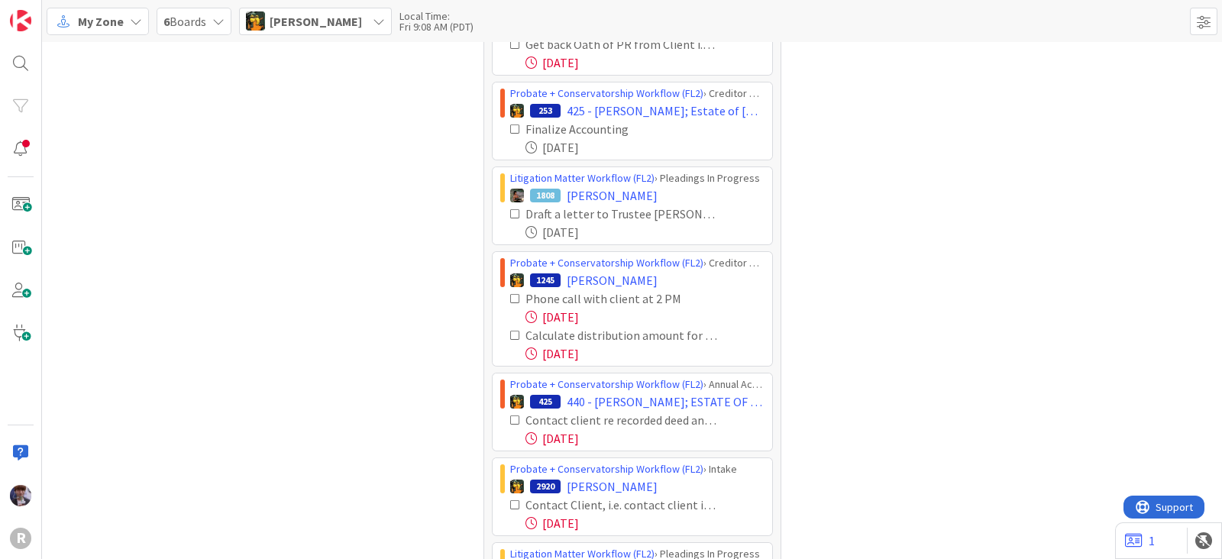
scroll to position [95, 0]
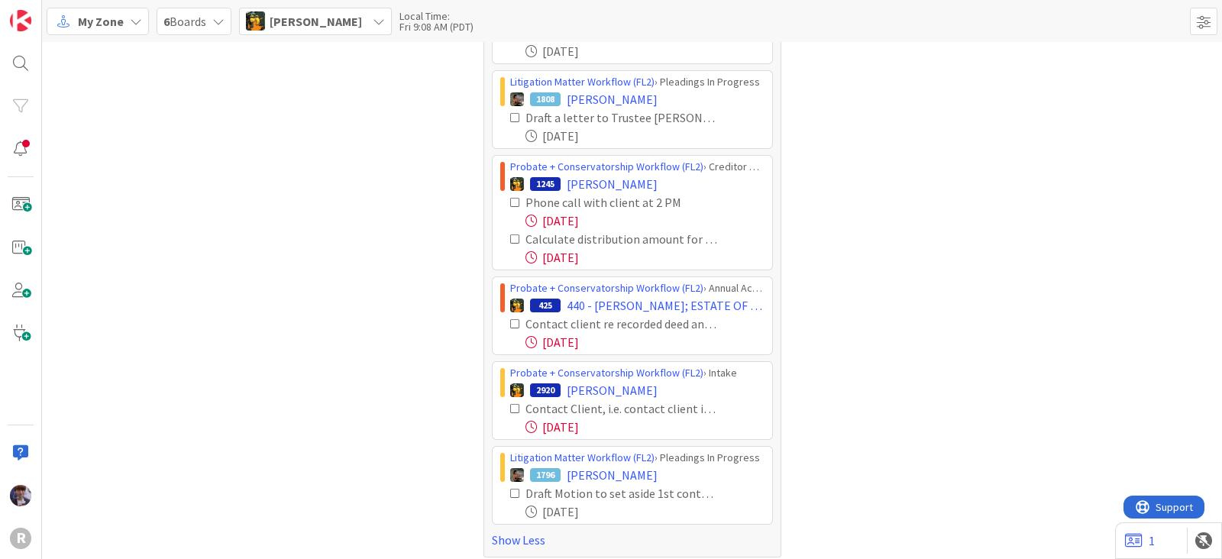
click at [510, 202] on icon at bounding box center [515, 202] width 11 height 11
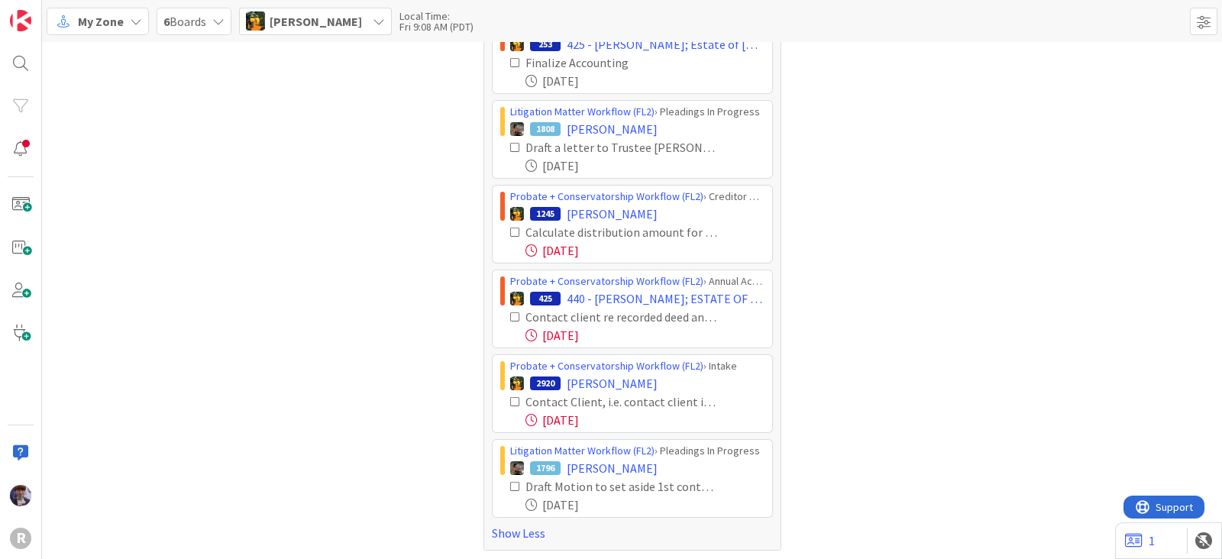
click at [510, 227] on icon at bounding box center [515, 232] width 11 height 11
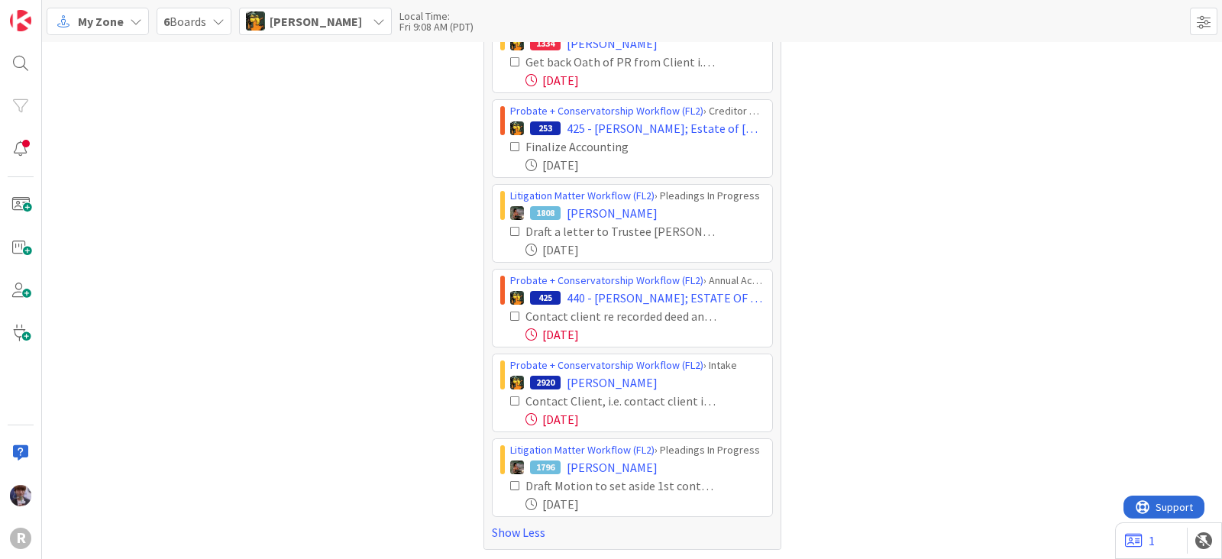
click at [510, 315] on icon at bounding box center [515, 316] width 11 height 11
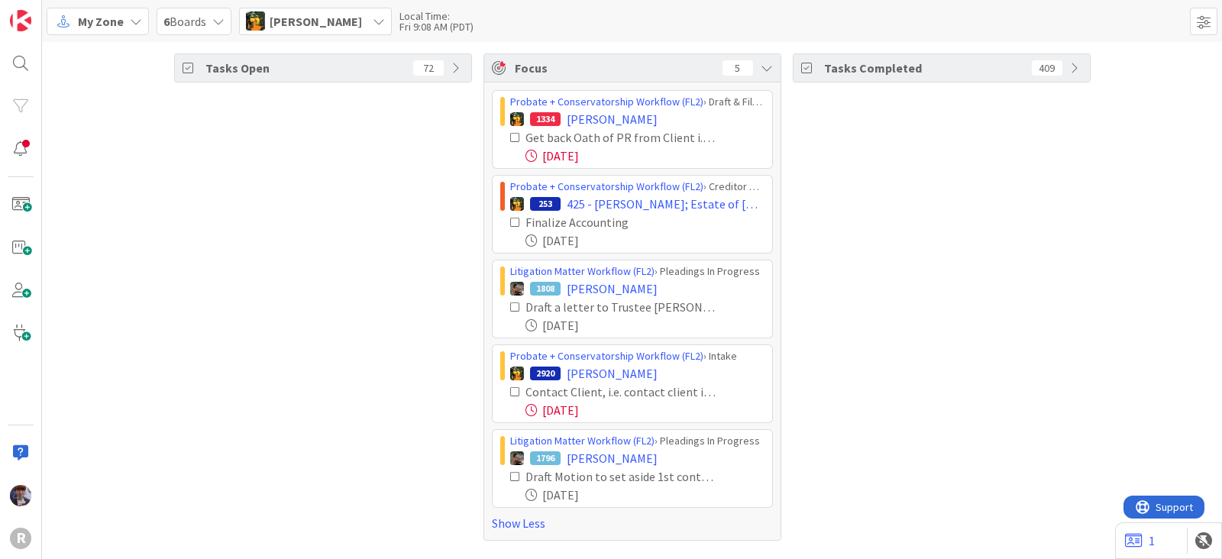
click at [515, 390] on icon at bounding box center [515, 391] width 11 height 11
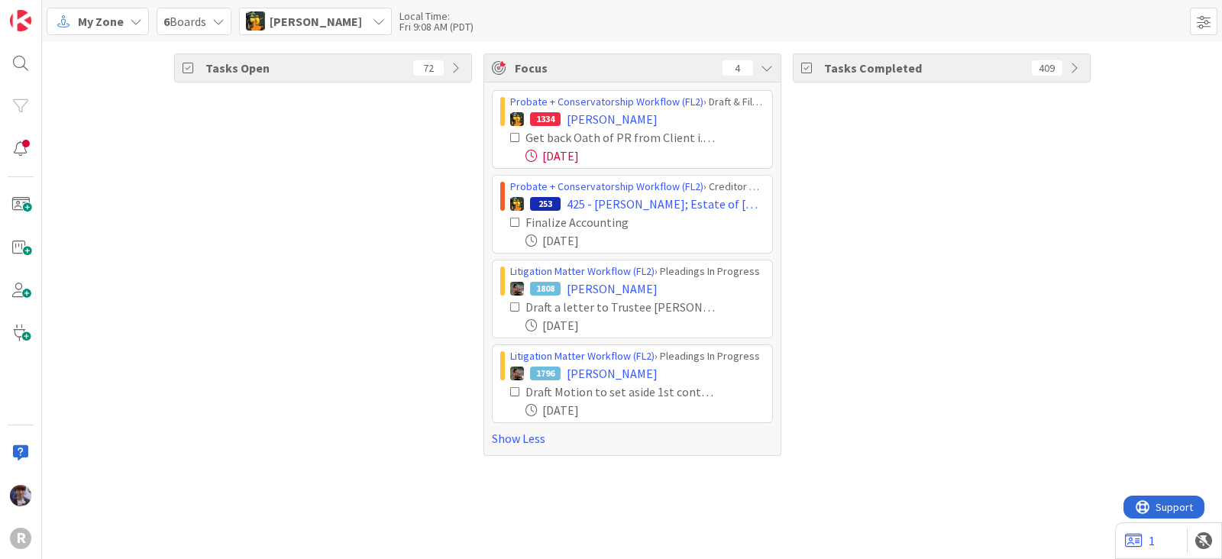
click at [340, 23] on span "[PERSON_NAME]" at bounding box center [316, 21] width 92 height 18
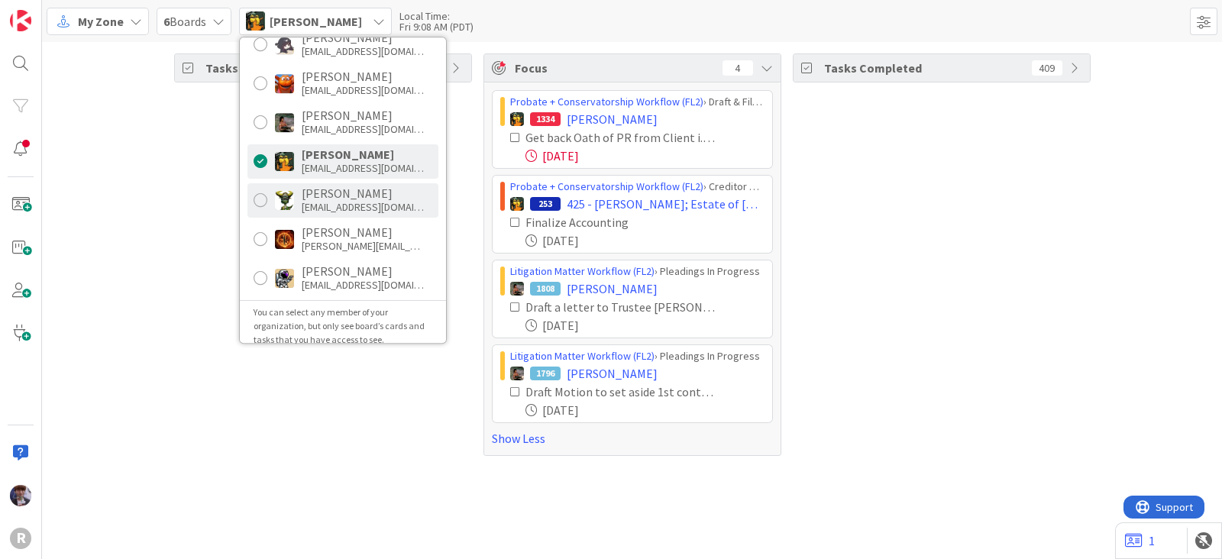
click at [321, 200] on div "[EMAIL_ADDRESS][DOMAIN_NAME]" at bounding box center [363, 207] width 122 height 14
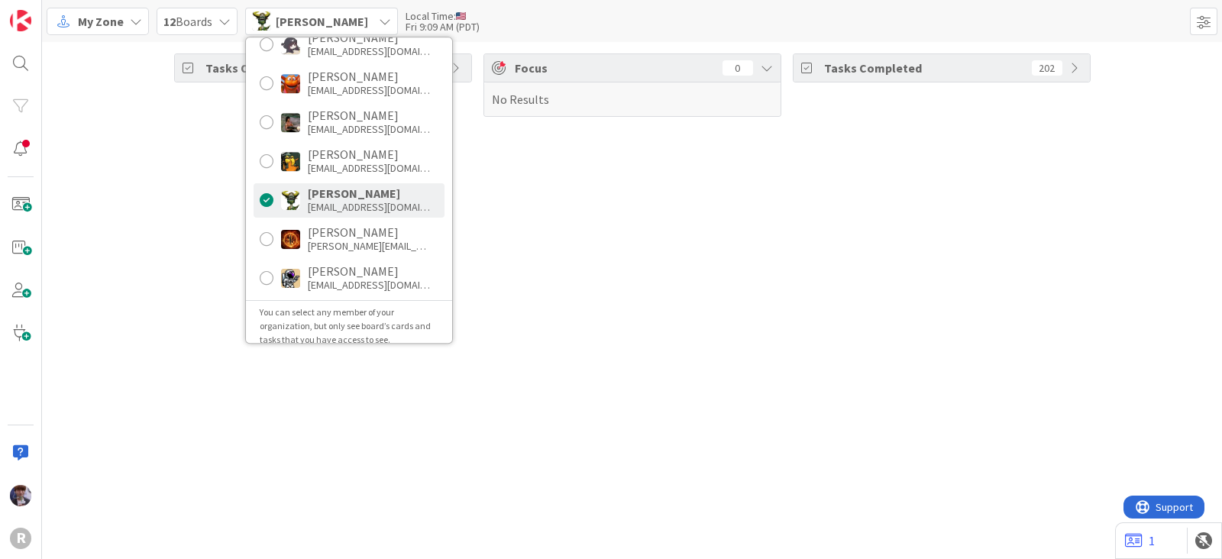
click at [191, 201] on div "Tasks Open 10 Focus 0 No Results Tasks Completed 202" at bounding box center [632, 300] width 1180 height 517
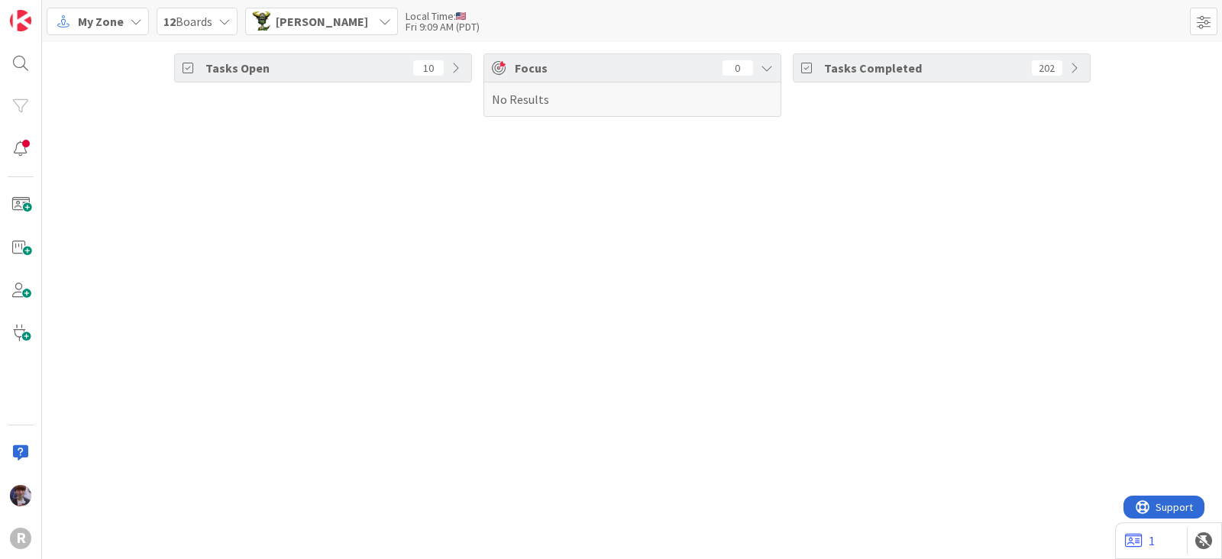
click at [444, 15] on div "Local Time:" at bounding box center [442, 16] width 74 height 11
click at [305, 27] on span "[PERSON_NAME]" at bounding box center [322, 21] width 92 height 18
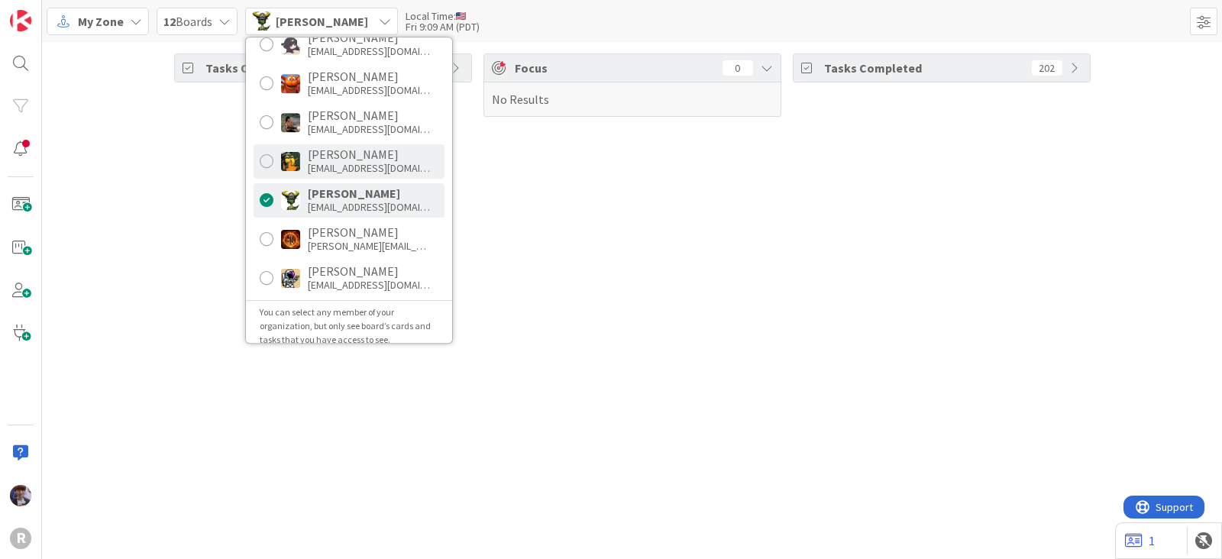
scroll to position [299, 0]
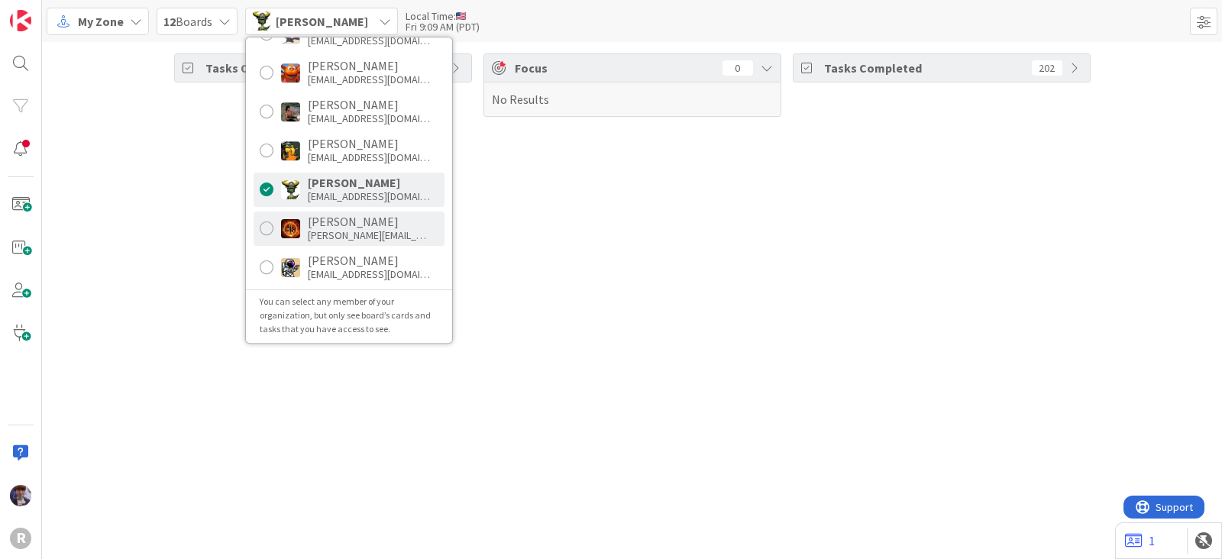
click at [328, 222] on div "[PERSON_NAME]" at bounding box center [369, 222] width 122 height 14
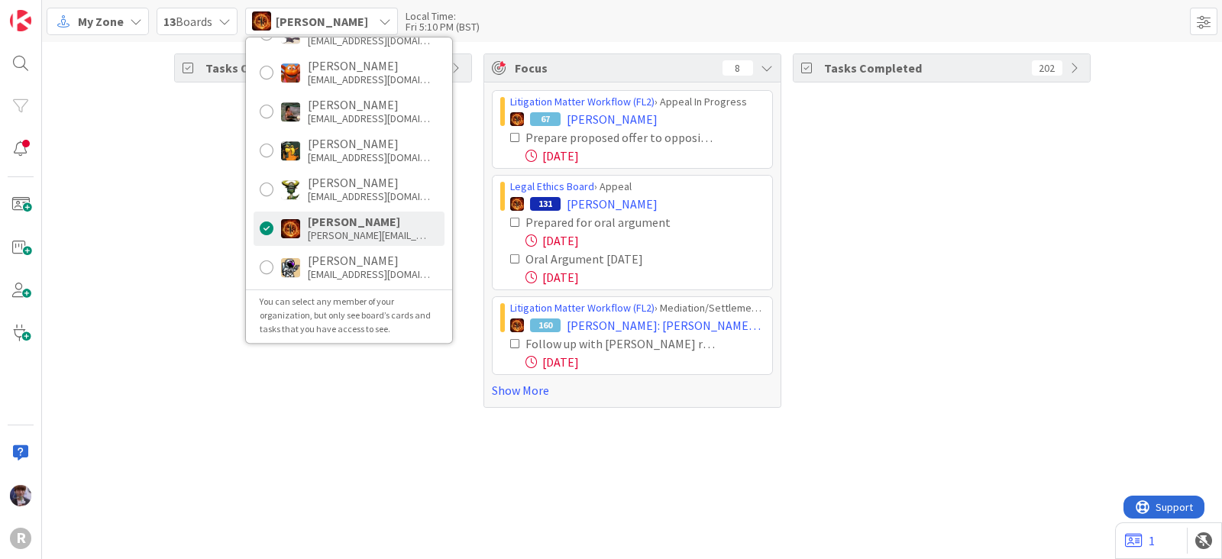
click at [202, 196] on div "Tasks Open 59" at bounding box center [323, 230] width 298 height 354
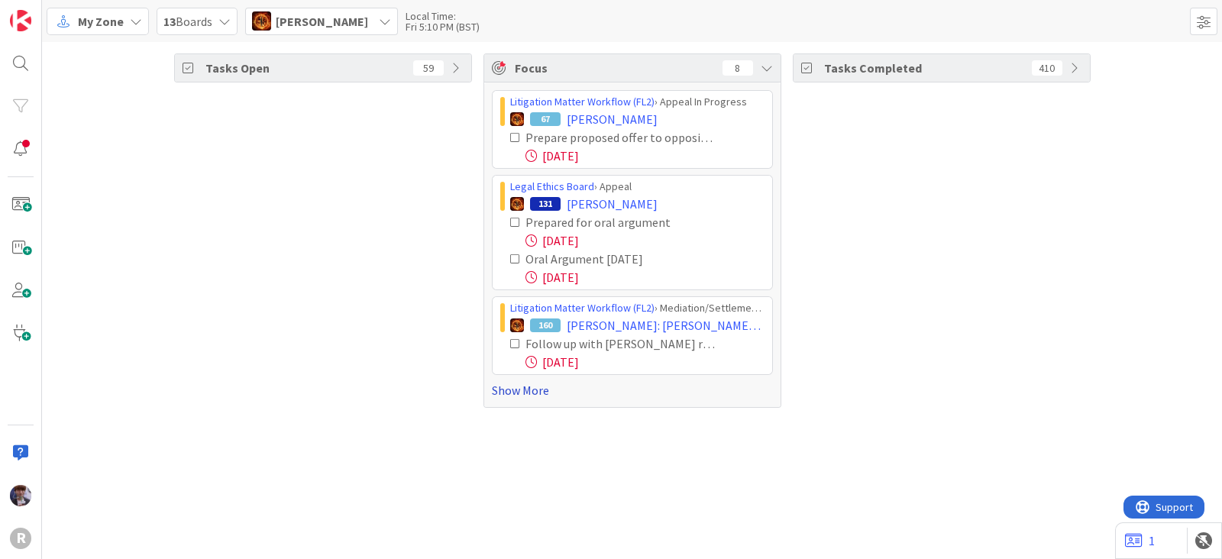
click at [525, 384] on link "Show More" at bounding box center [632, 390] width 281 height 18
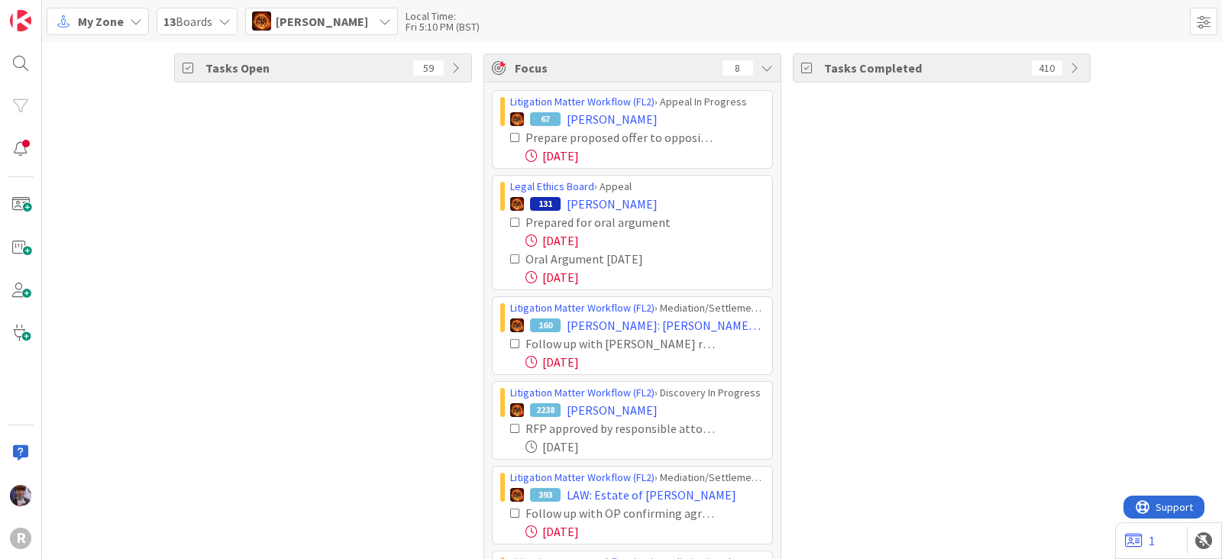
click at [396, 173] on div "Tasks Open 59" at bounding box center [323, 399] width 298 height 693
click at [510, 132] on icon at bounding box center [515, 137] width 11 height 11
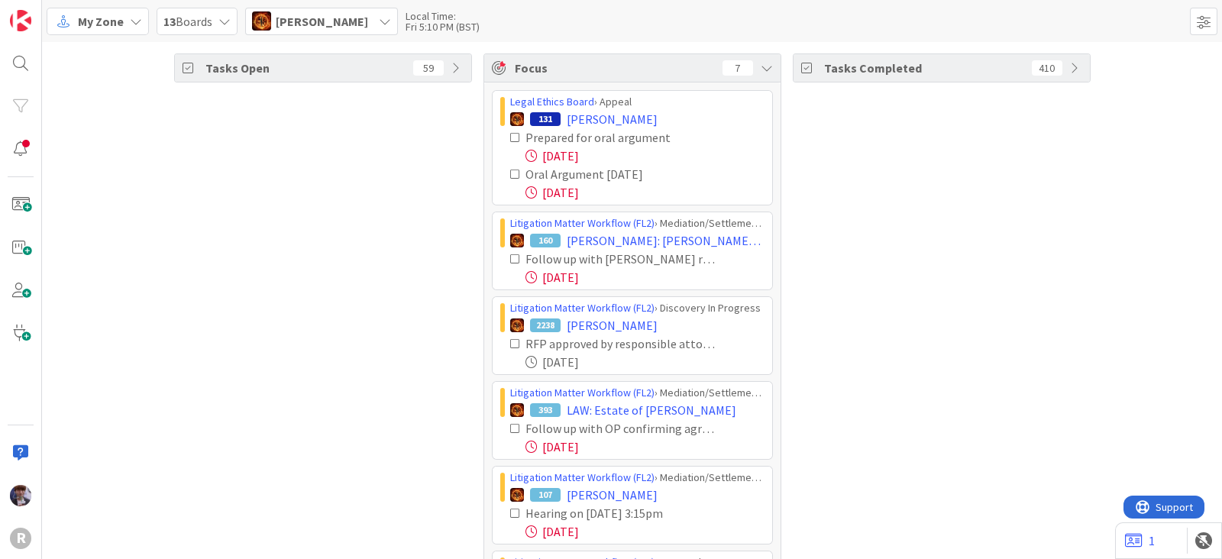
click at [510, 133] on icon at bounding box center [515, 137] width 11 height 11
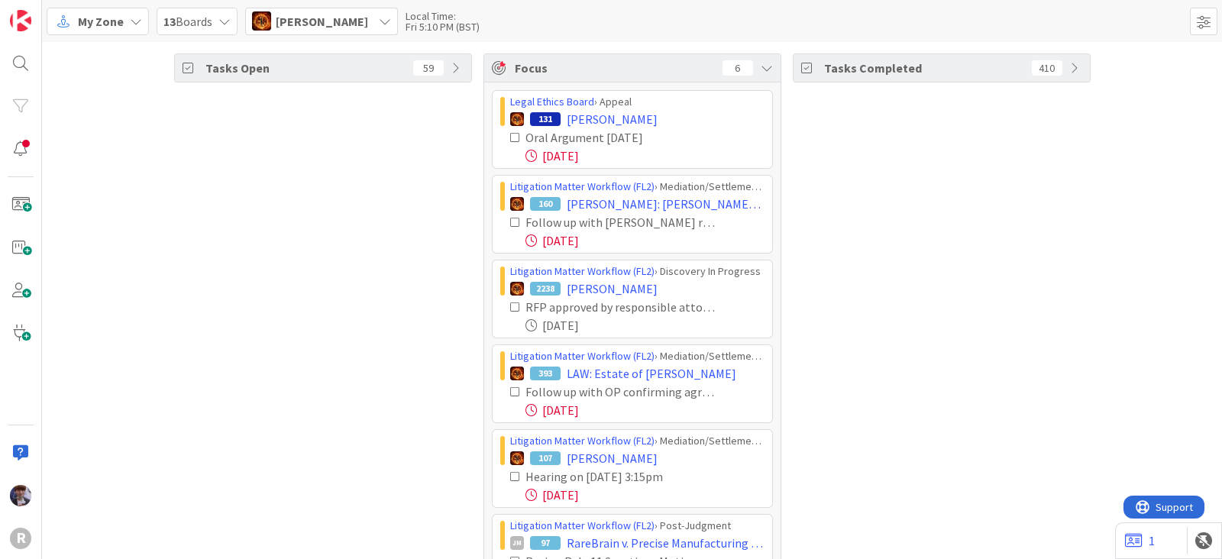
click at [510, 133] on icon at bounding box center [515, 137] width 11 height 11
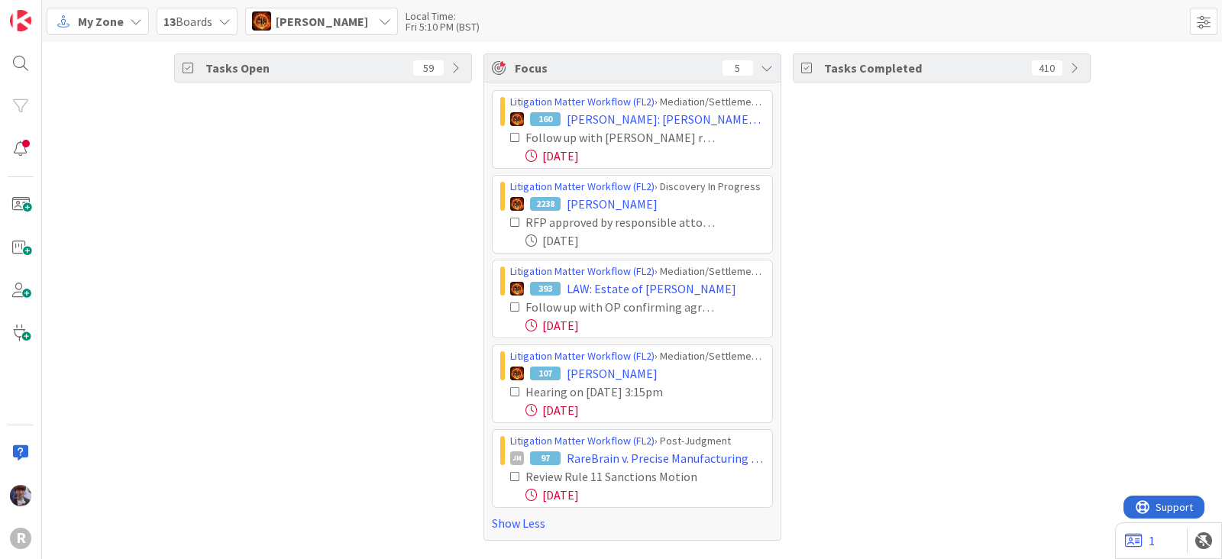
click at [512, 303] on icon at bounding box center [515, 307] width 11 height 11
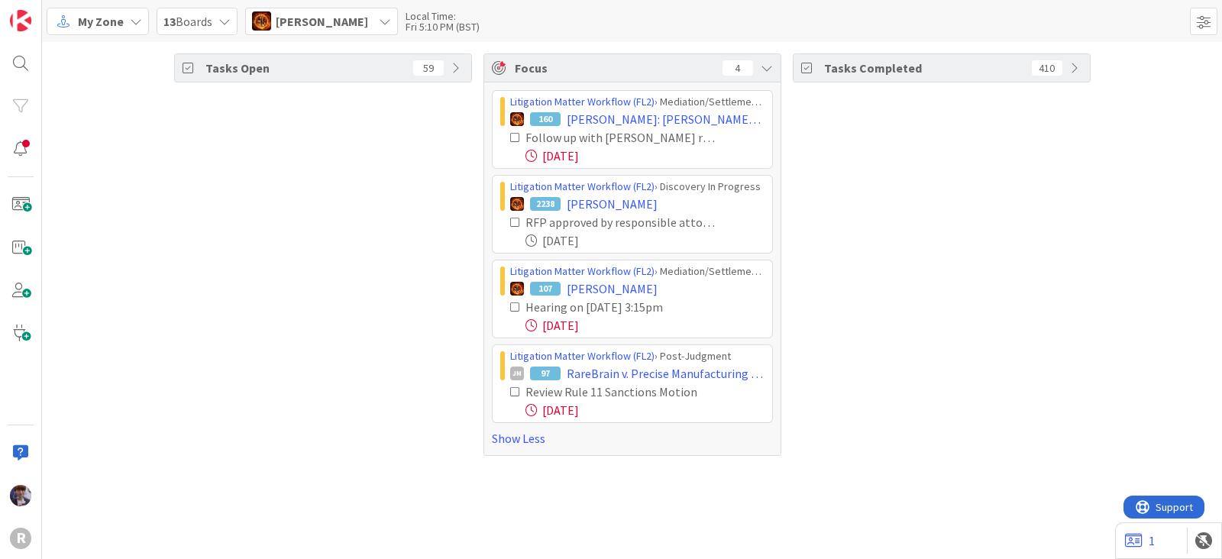
click at [516, 306] on icon at bounding box center [515, 307] width 11 height 11
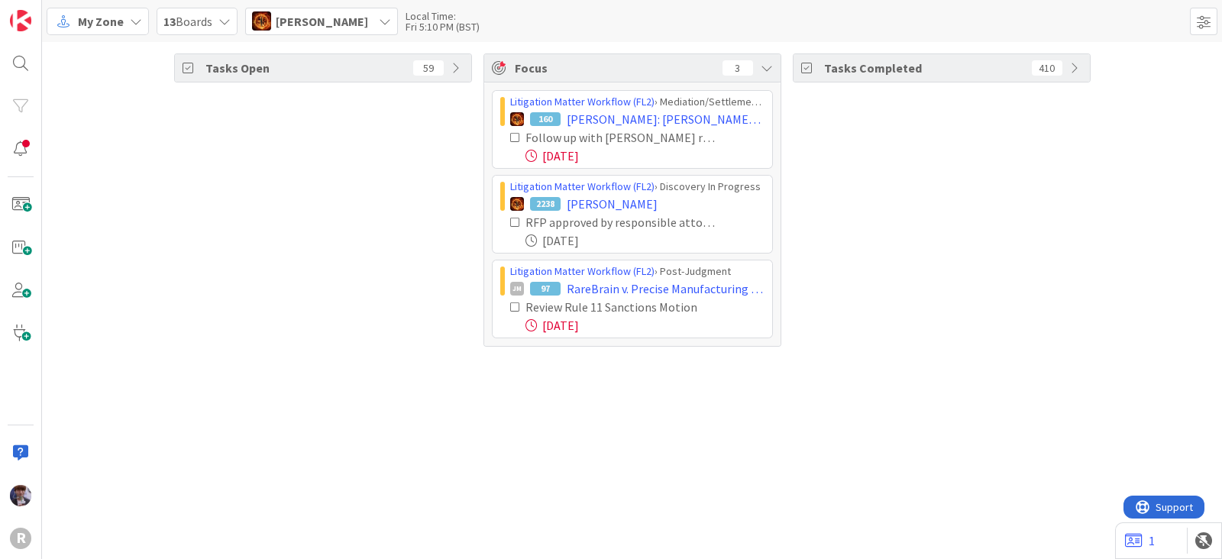
click at [292, 21] on span "[PERSON_NAME]" at bounding box center [322, 21] width 92 height 18
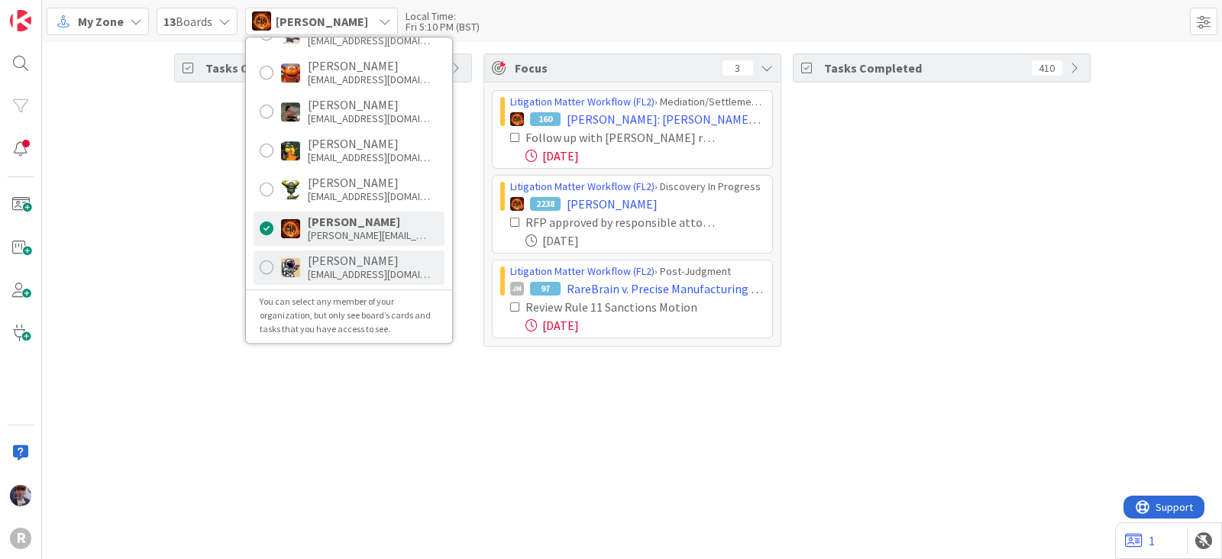
click at [290, 270] on img at bounding box center [290, 267] width 19 height 19
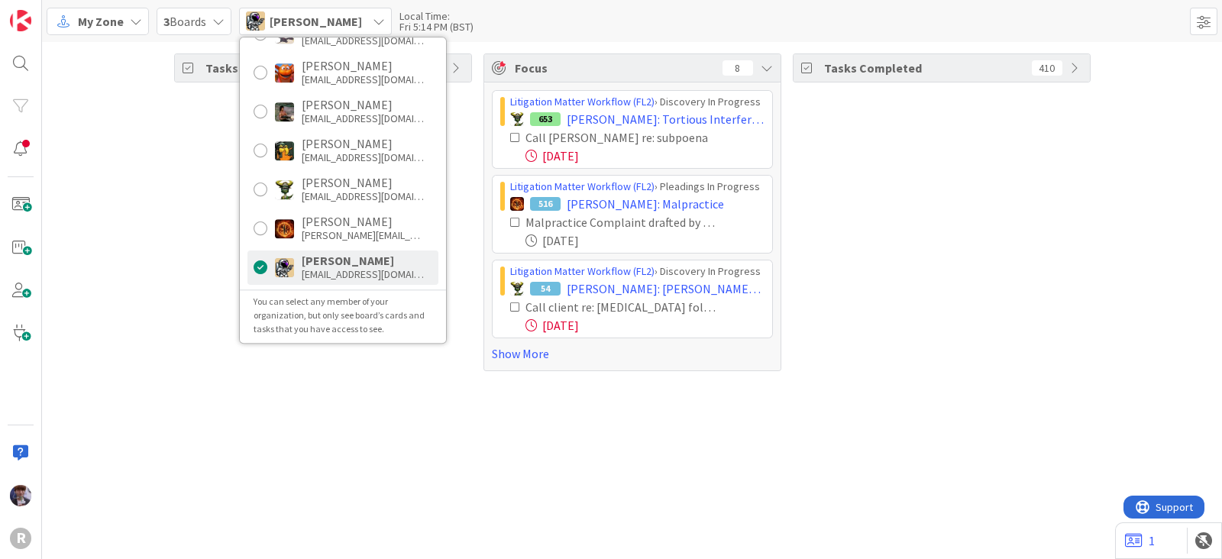
click at [151, 241] on div "Tasks Open 20 Focus 8 Litigation Matter Workflow (FL2) › Discovery In Progress …" at bounding box center [632, 212] width 1180 height 341
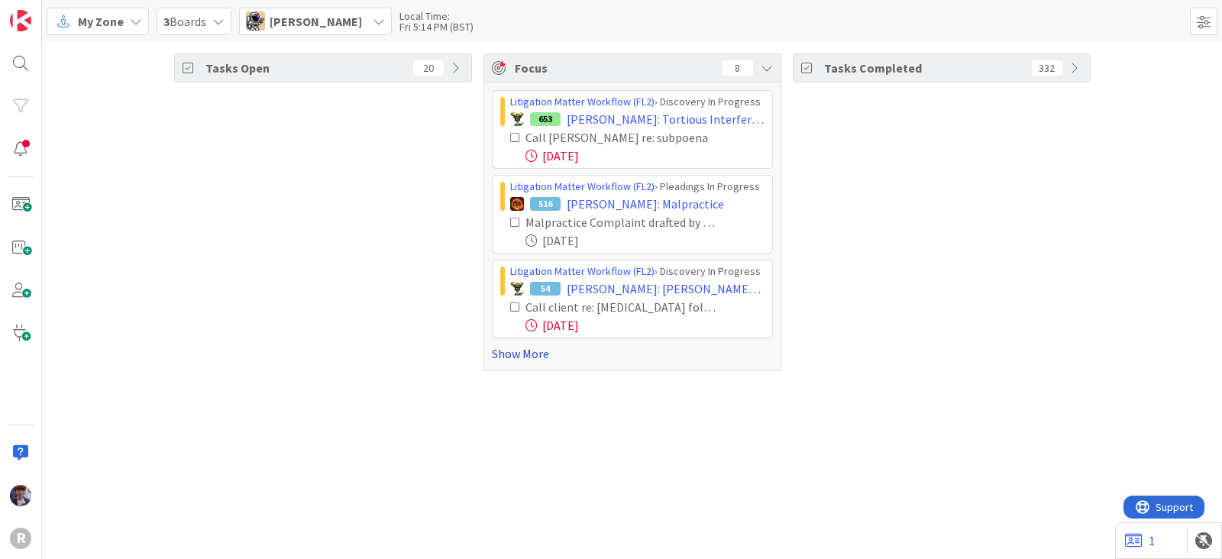
click at [538, 354] on link "Show More" at bounding box center [632, 353] width 281 height 18
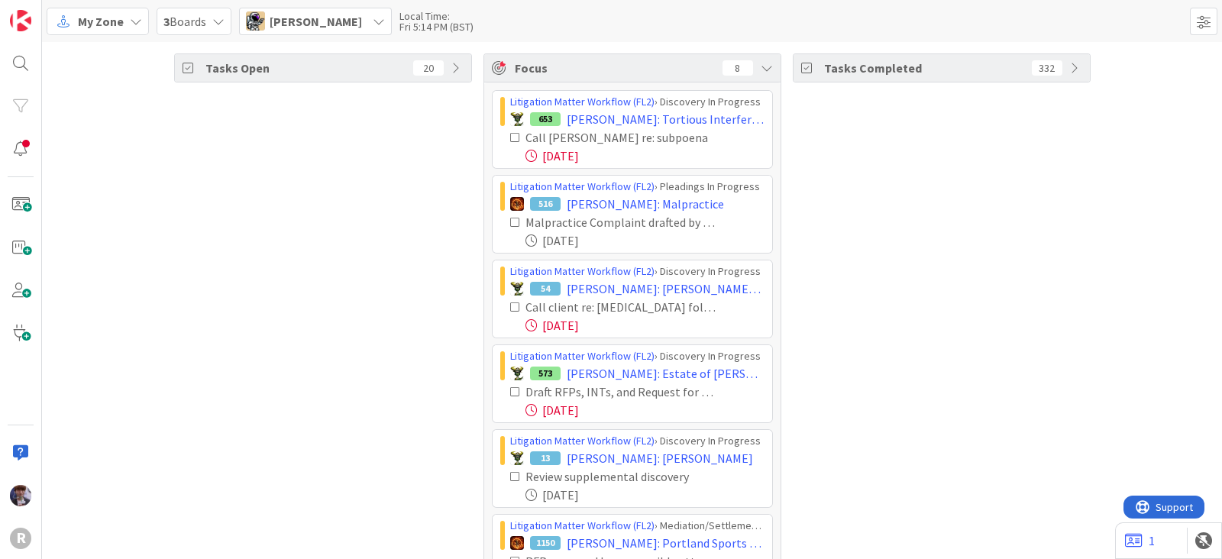
click at [317, 257] on div "Tasks Open 20" at bounding box center [323, 399] width 298 height 693
click at [510, 134] on icon at bounding box center [515, 137] width 11 height 11
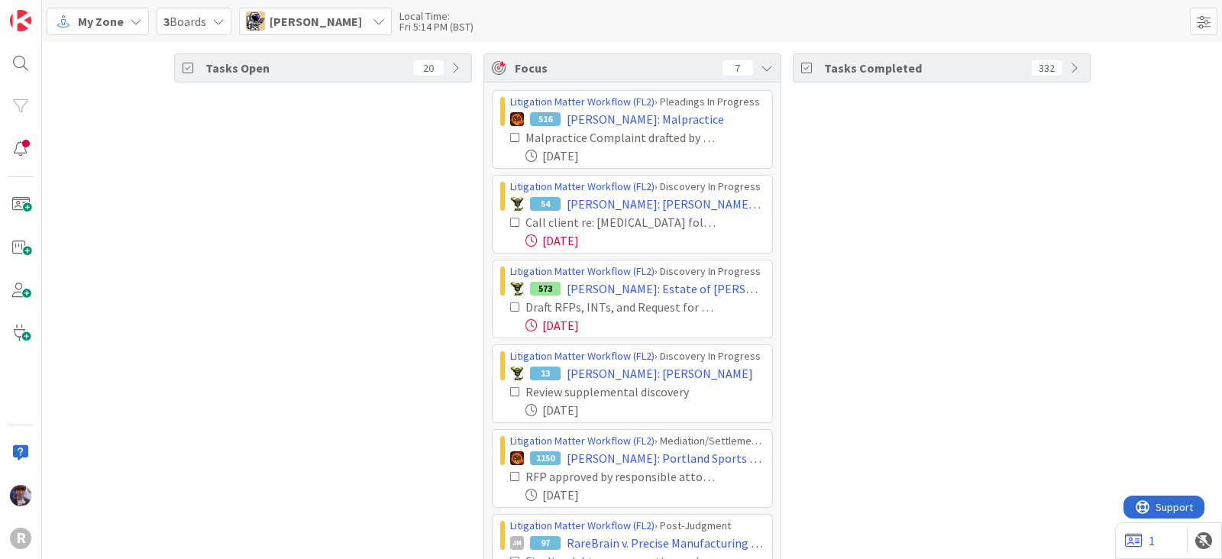
click at [510, 135] on icon at bounding box center [515, 137] width 11 height 11
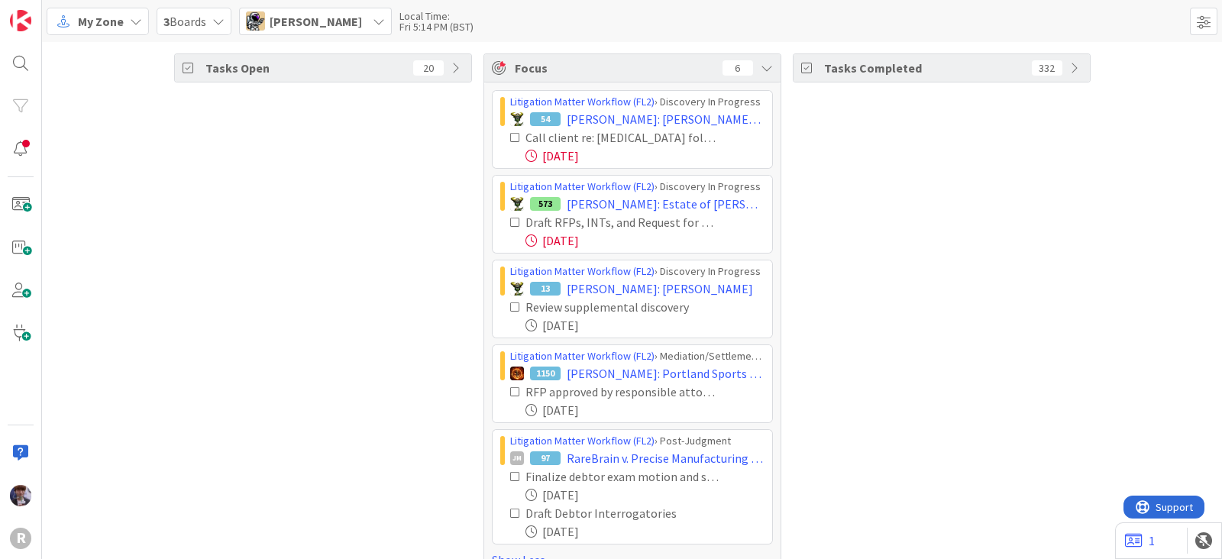
click at [510, 136] on icon at bounding box center [515, 137] width 11 height 11
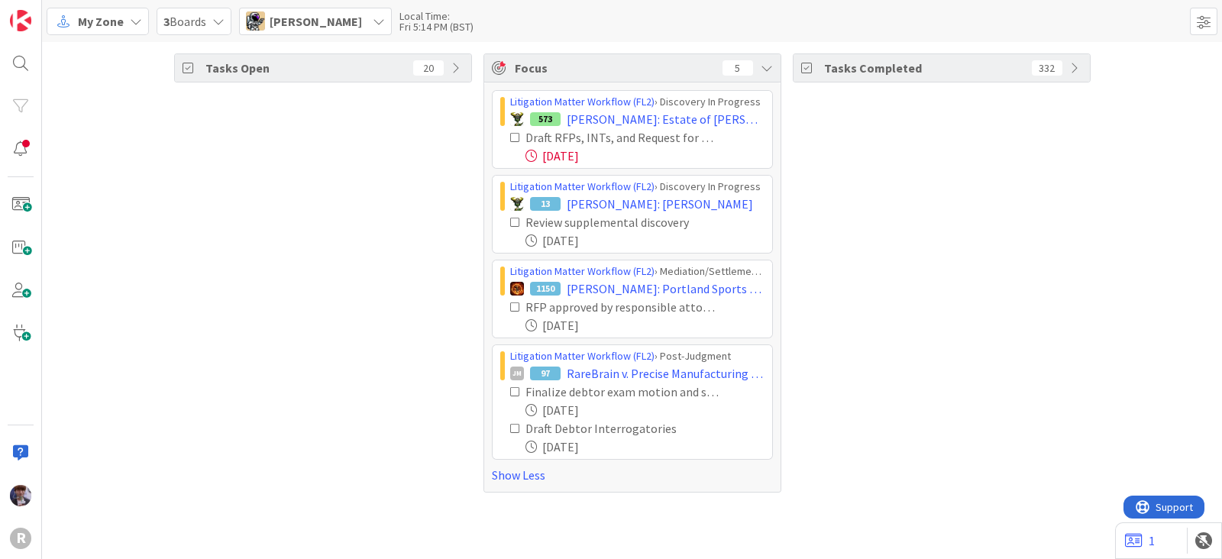
click at [292, 14] on span "[PERSON_NAME]" at bounding box center [316, 21] width 92 height 18
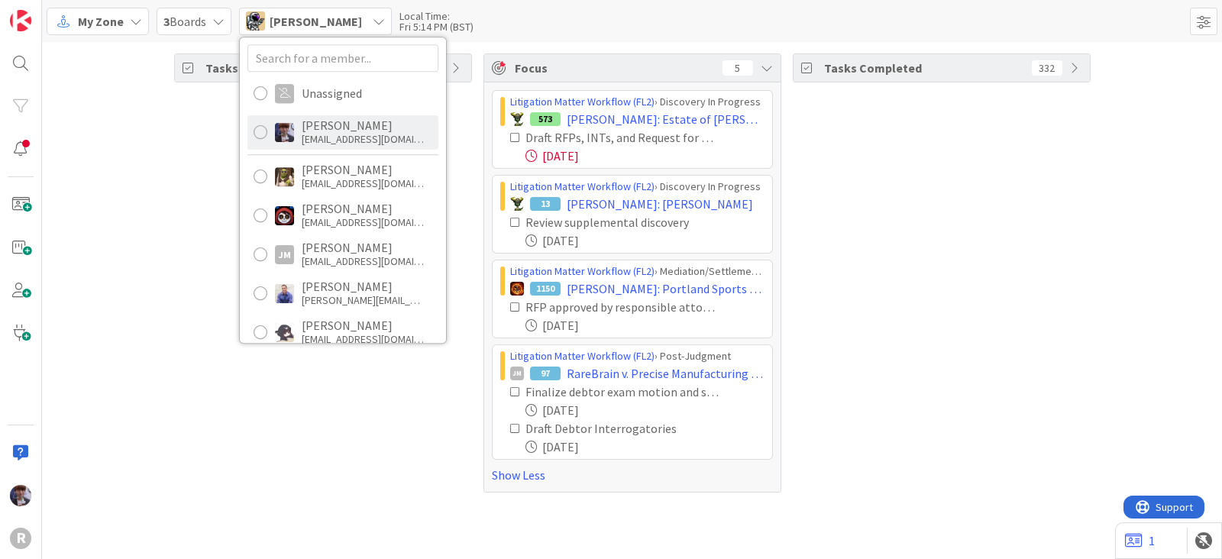
scroll to position [0, 0]
click at [345, 122] on div "[PERSON_NAME]" at bounding box center [363, 126] width 122 height 14
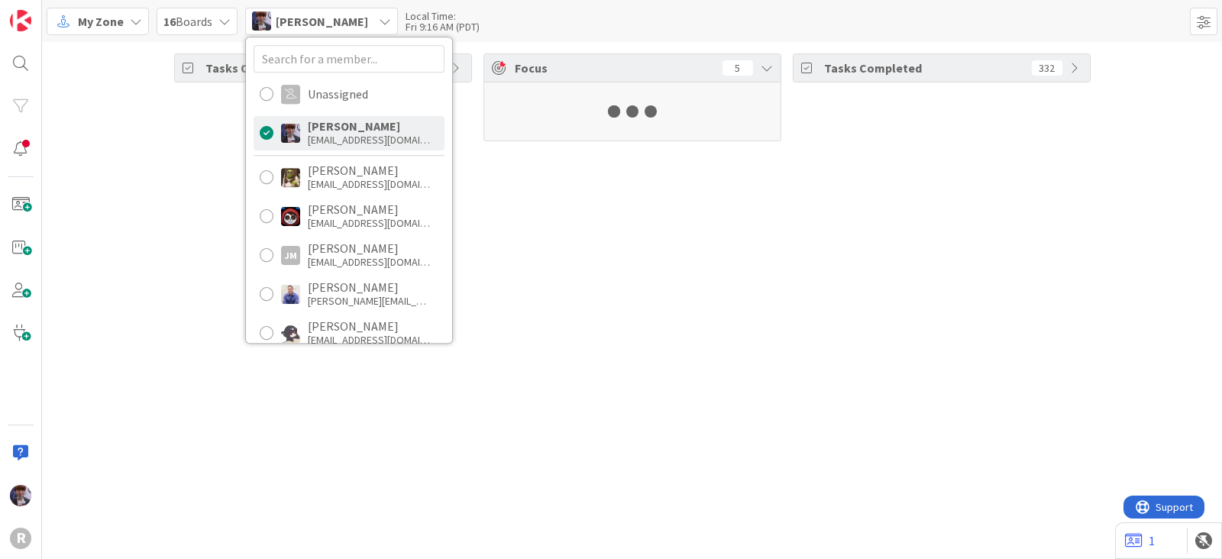
click at [389, 431] on div "Tasks Open 20 Focus 5 Tasks Completed 332" at bounding box center [632, 300] width 1180 height 517
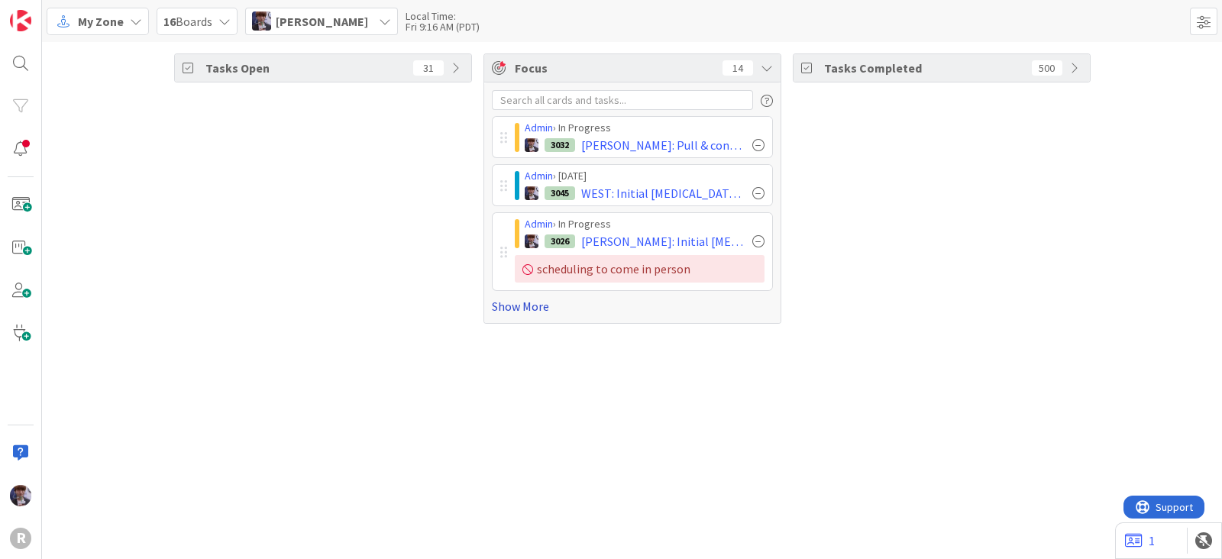
click at [511, 307] on link "Show More" at bounding box center [632, 306] width 281 height 18
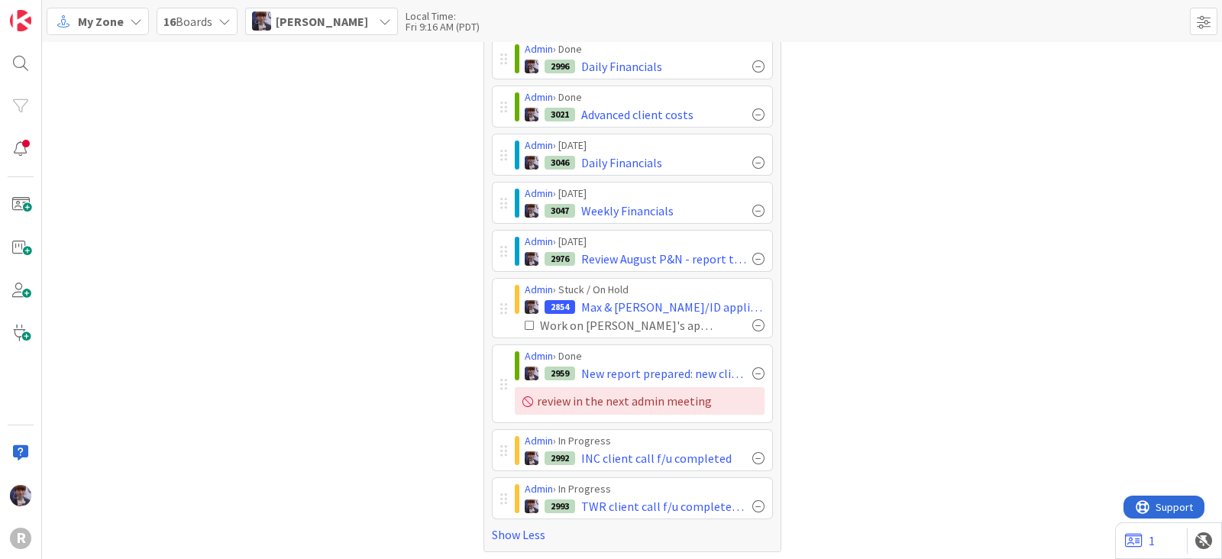
scroll to position [393, 0]
click at [834, 166] on div "Tasks Completed 500" at bounding box center [942, 105] width 298 height 891
click at [326, 438] on div "Tasks Open 31" at bounding box center [323, 105] width 298 height 891
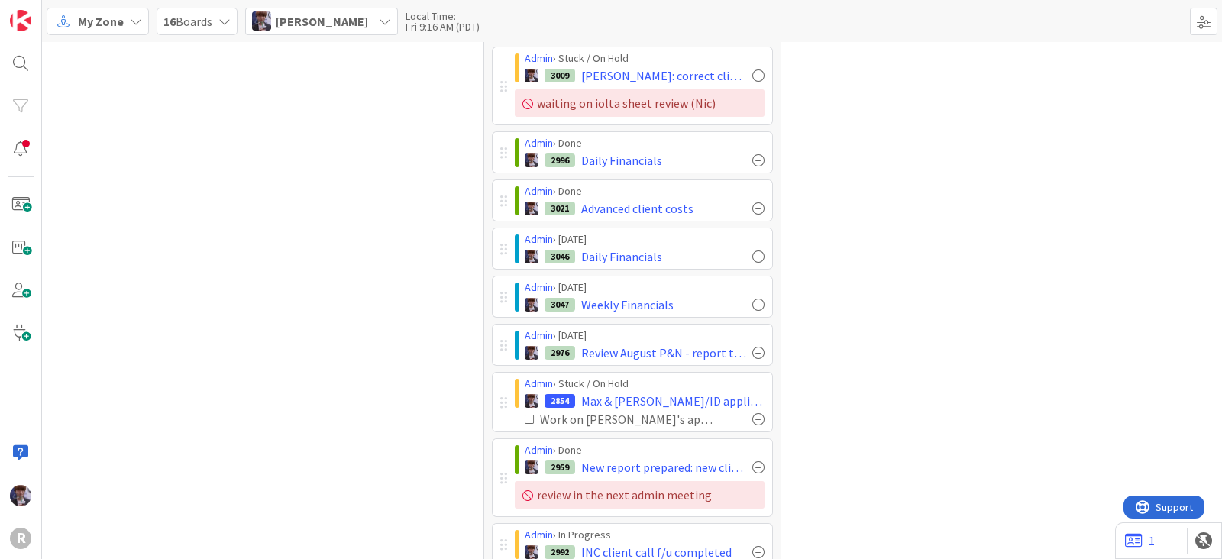
scroll to position [298, 0]
click at [939, 334] on div "Tasks Completed 500" at bounding box center [942, 201] width 298 height 891
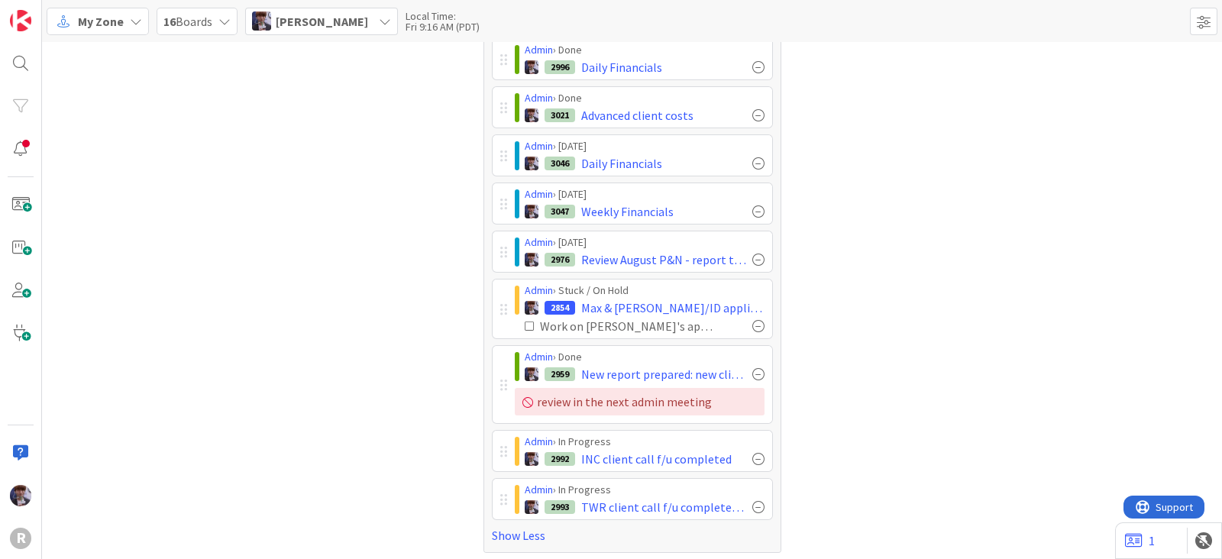
scroll to position [393, 0]
click at [913, 341] on div "Tasks Completed 500" at bounding box center [942, 105] width 298 height 891
click at [810, 399] on div "Tasks Completed 500" at bounding box center [942, 105] width 298 height 891
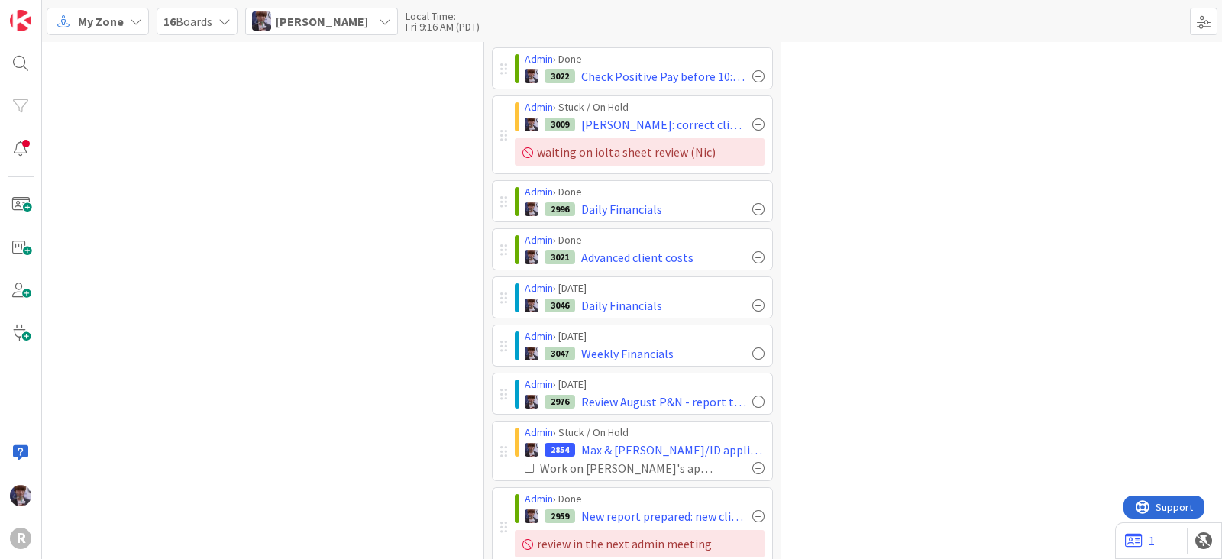
scroll to position [240, 0]
